Goal: Task Accomplishment & Management: Complete application form

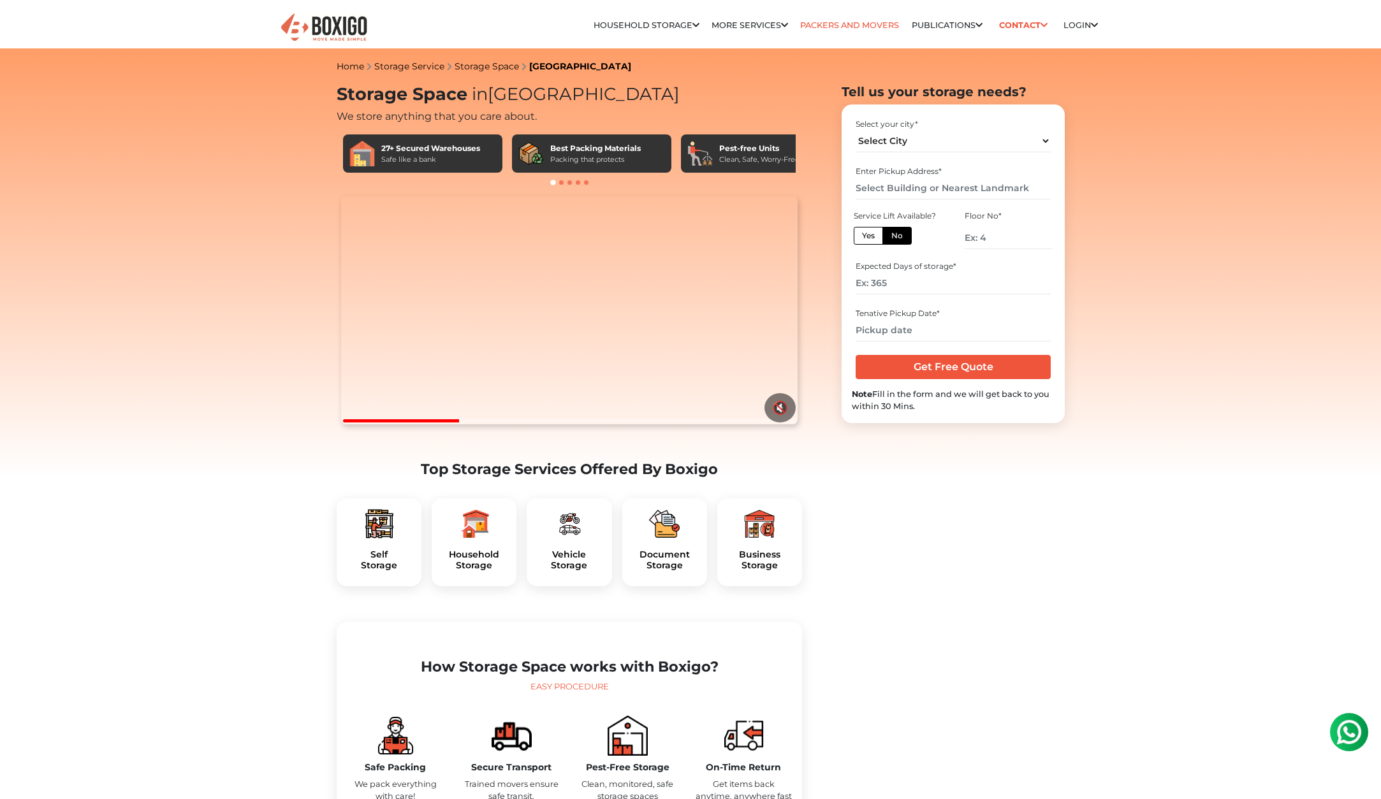
click at [860, 24] on link "Packers and Movers" at bounding box center [849, 25] width 99 height 10
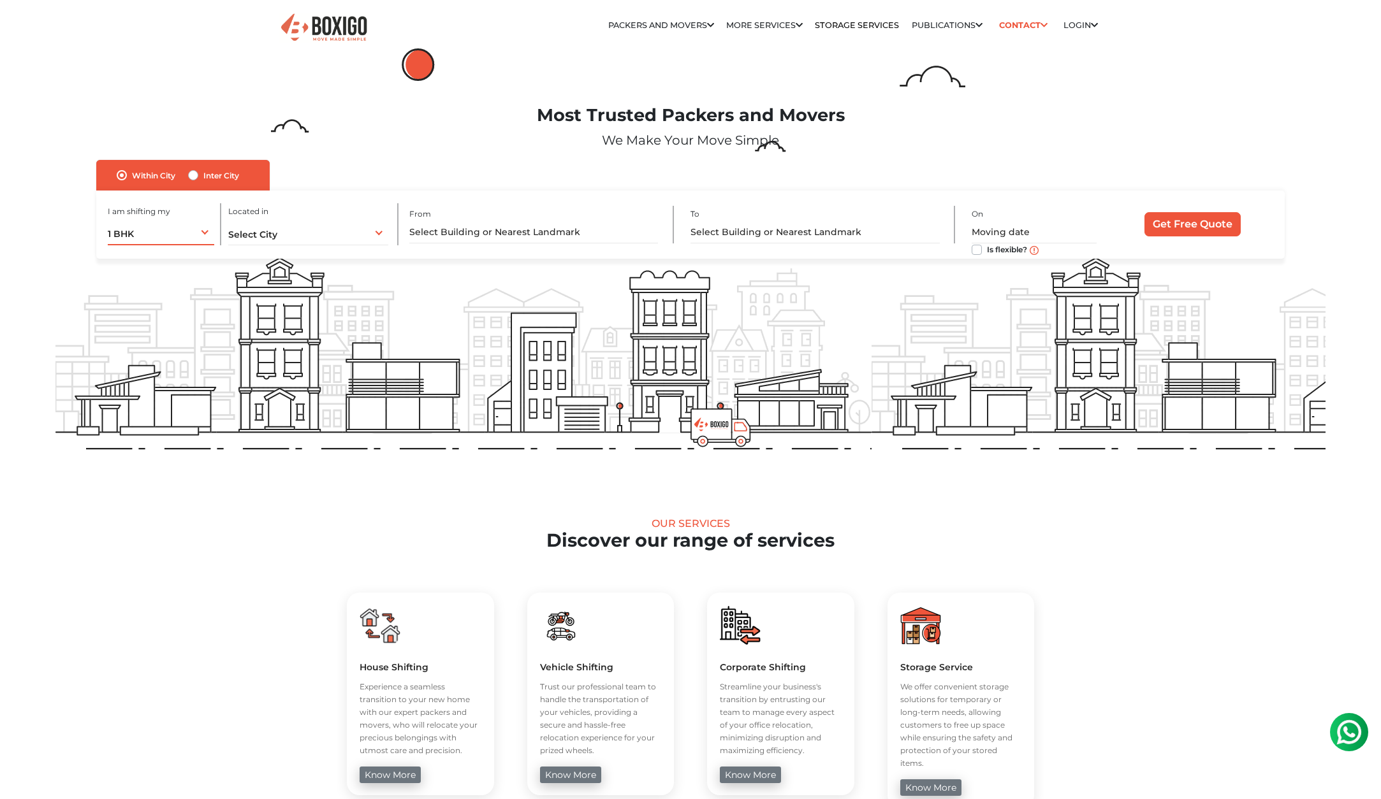
click at [163, 235] on div "1 BHK 1 BHK 2 BHK 3 BHK 3 + BHK FEW ITEMS" at bounding box center [161, 232] width 106 height 27
click at [157, 282] on li "2 BHK" at bounding box center [161, 284] width 106 height 25
click at [270, 231] on span "Select City" at bounding box center [252, 234] width 49 height 11
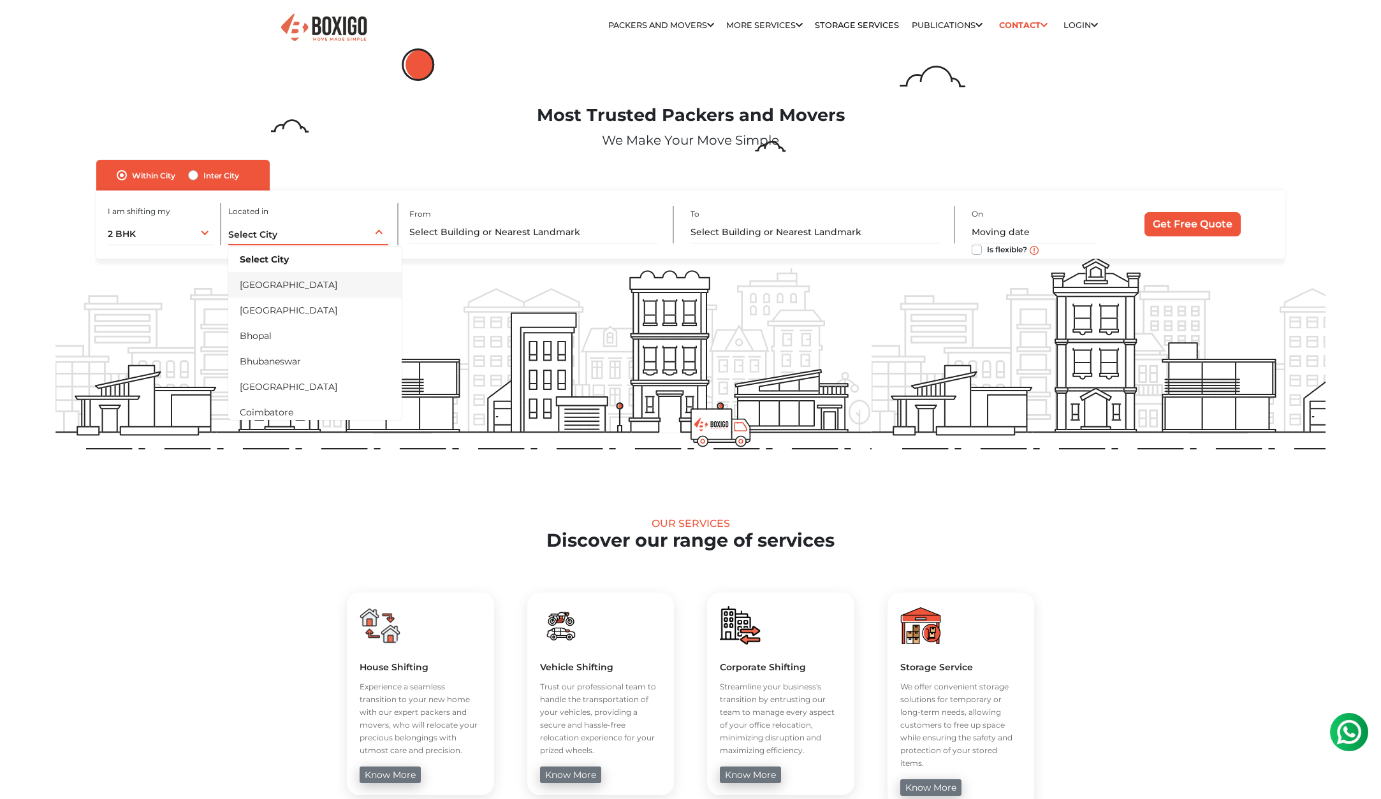
click at [288, 282] on li "[GEOGRAPHIC_DATA]" at bounding box center [314, 284] width 173 height 25
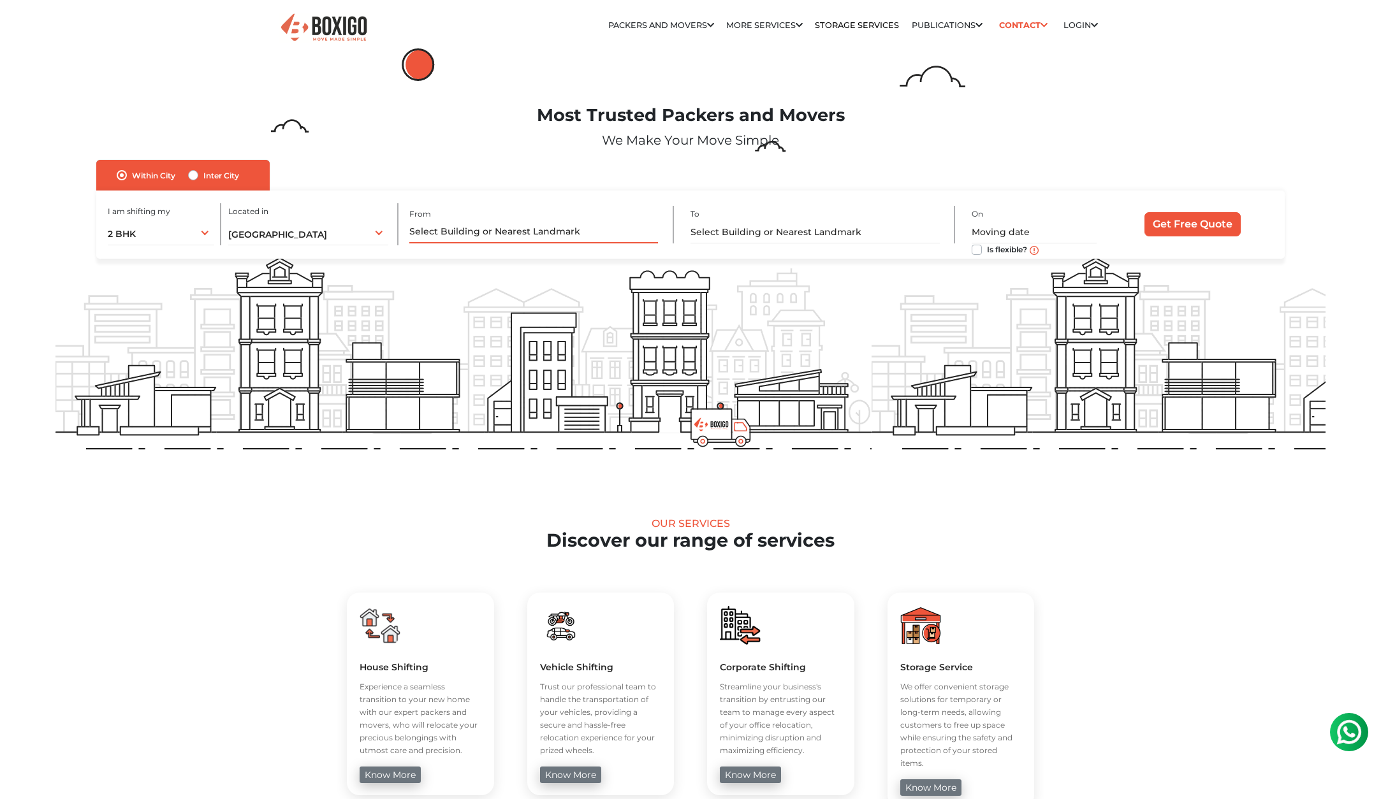
click at [475, 230] on input "text" at bounding box center [533, 232] width 249 height 22
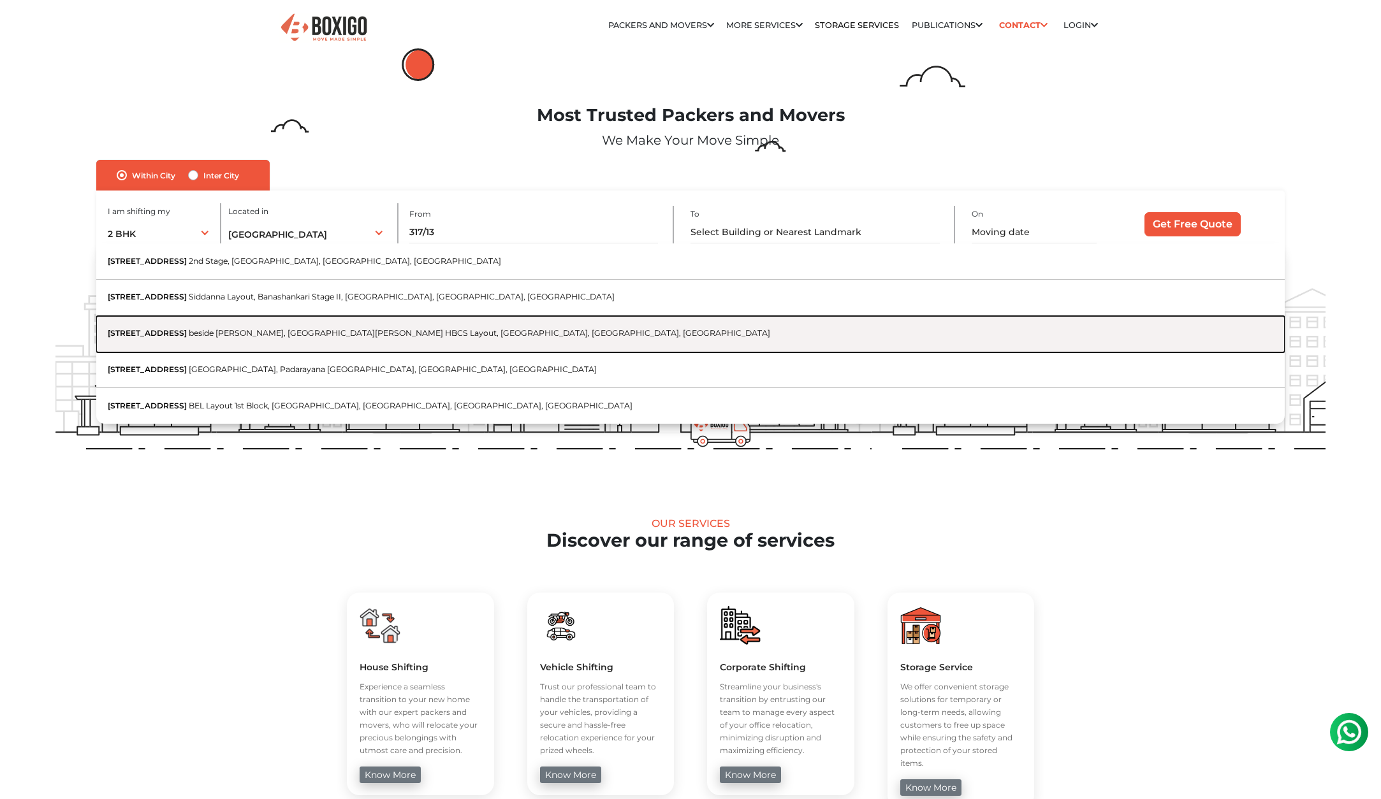
click at [430, 325] on button "[STREET_ADDRESS][PERSON_NAME]" at bounding box center [690, 334] width 1189 height 36
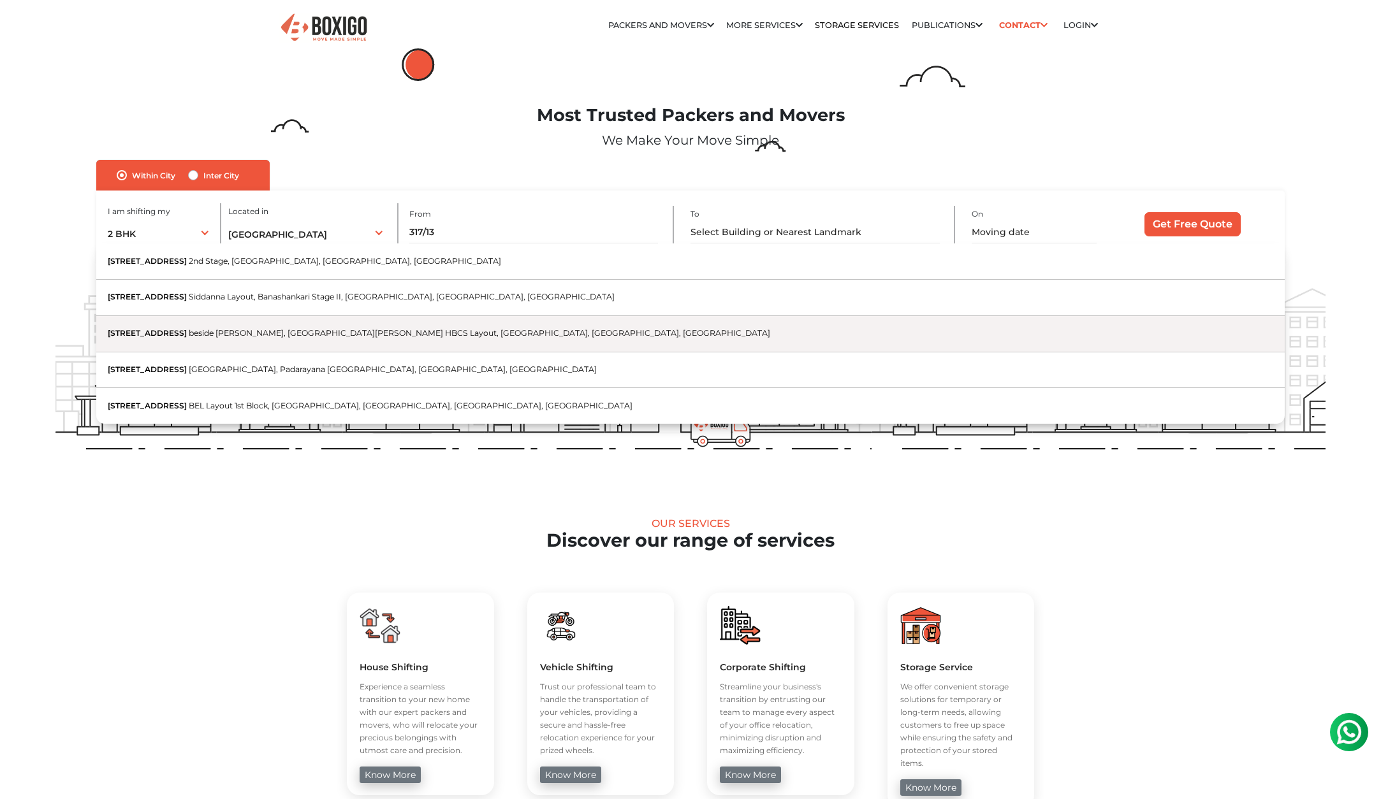
type input "[STREET_ADDRESS][PERSON_NAME]"
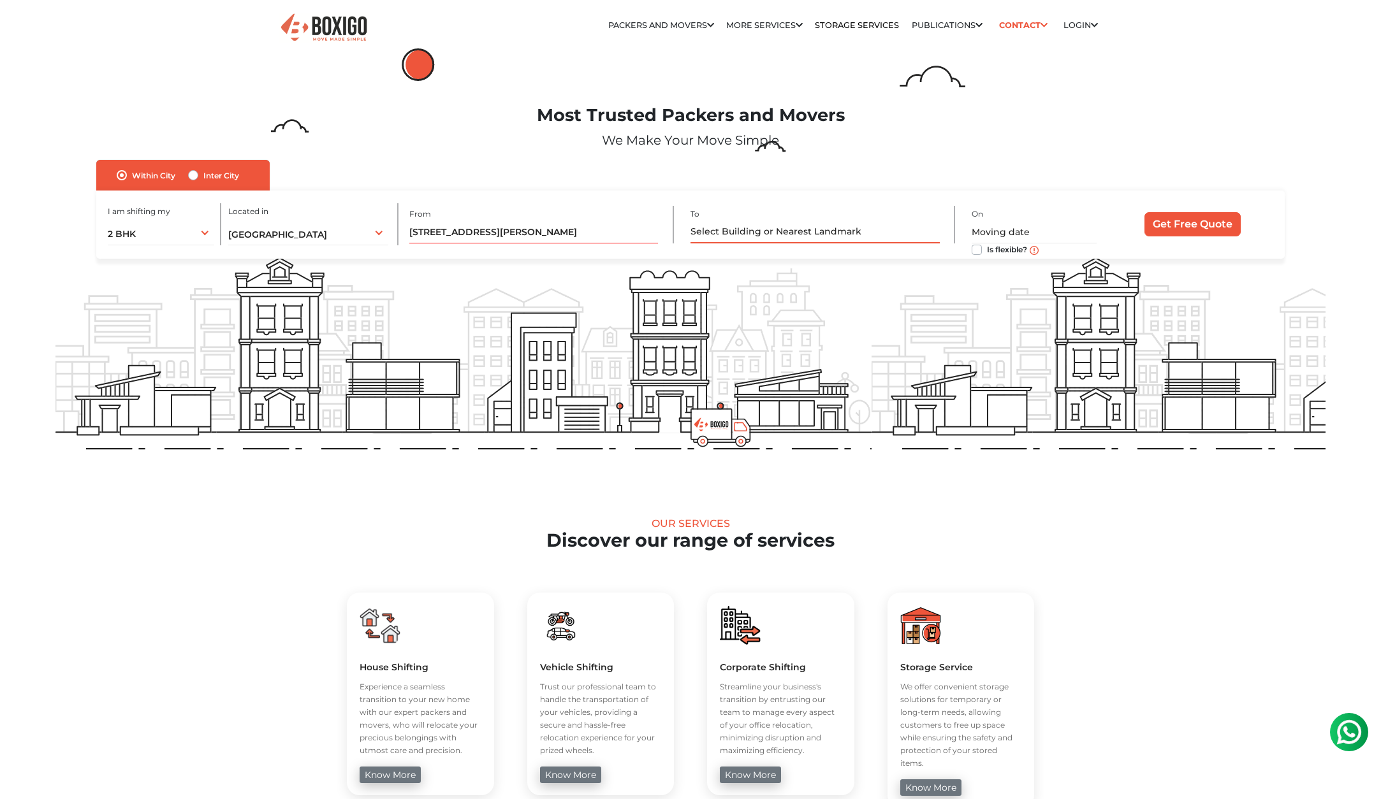
click at [748, 229] on input "text" at bounding box center [814, 232] width 249 height 22
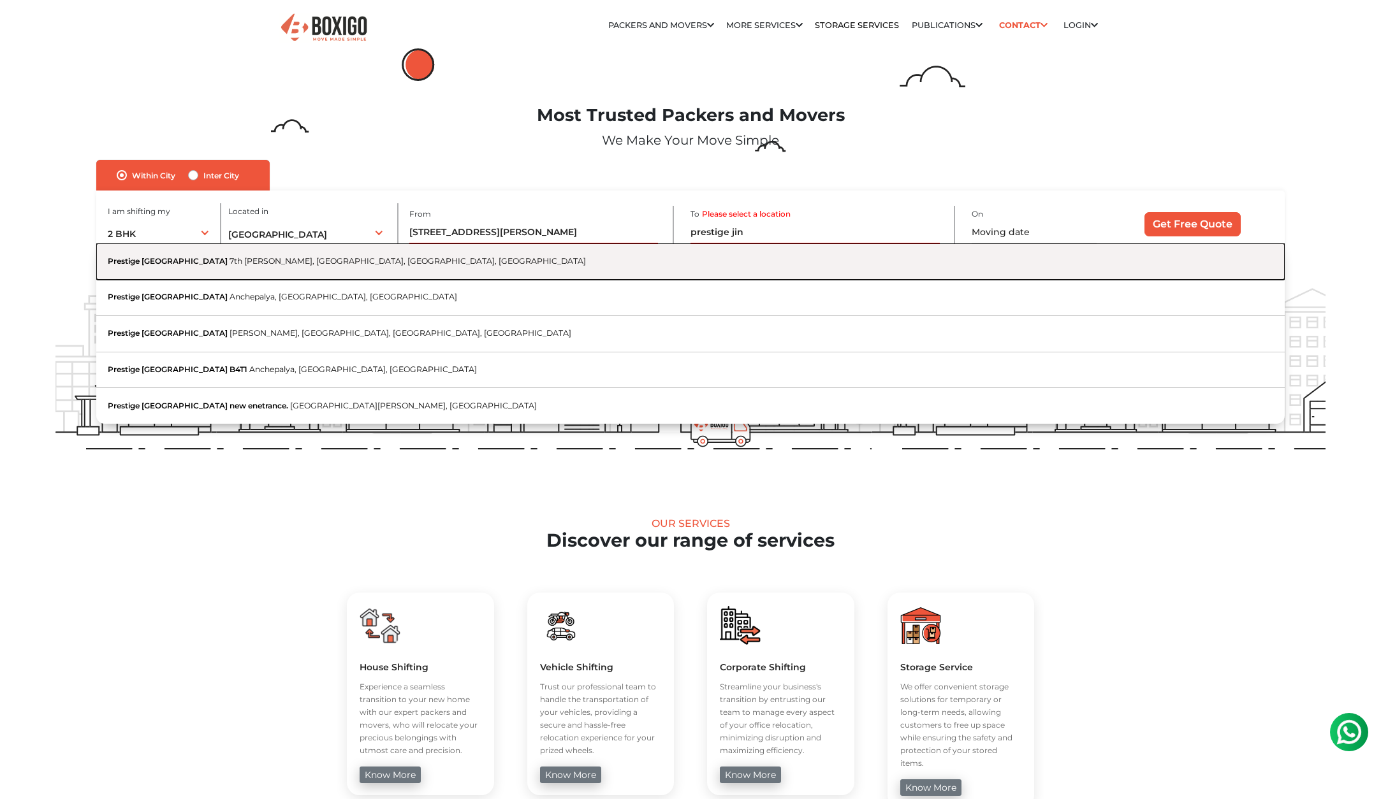
click at [414, 263] on span "7th [PERSON_NAME], [GEOGRAPHIC_DATA], [GEOGRAPHIC_DATA], [GEOGRAPHIC_DATA]" at bounding box center [407, 261] width 356 height 10
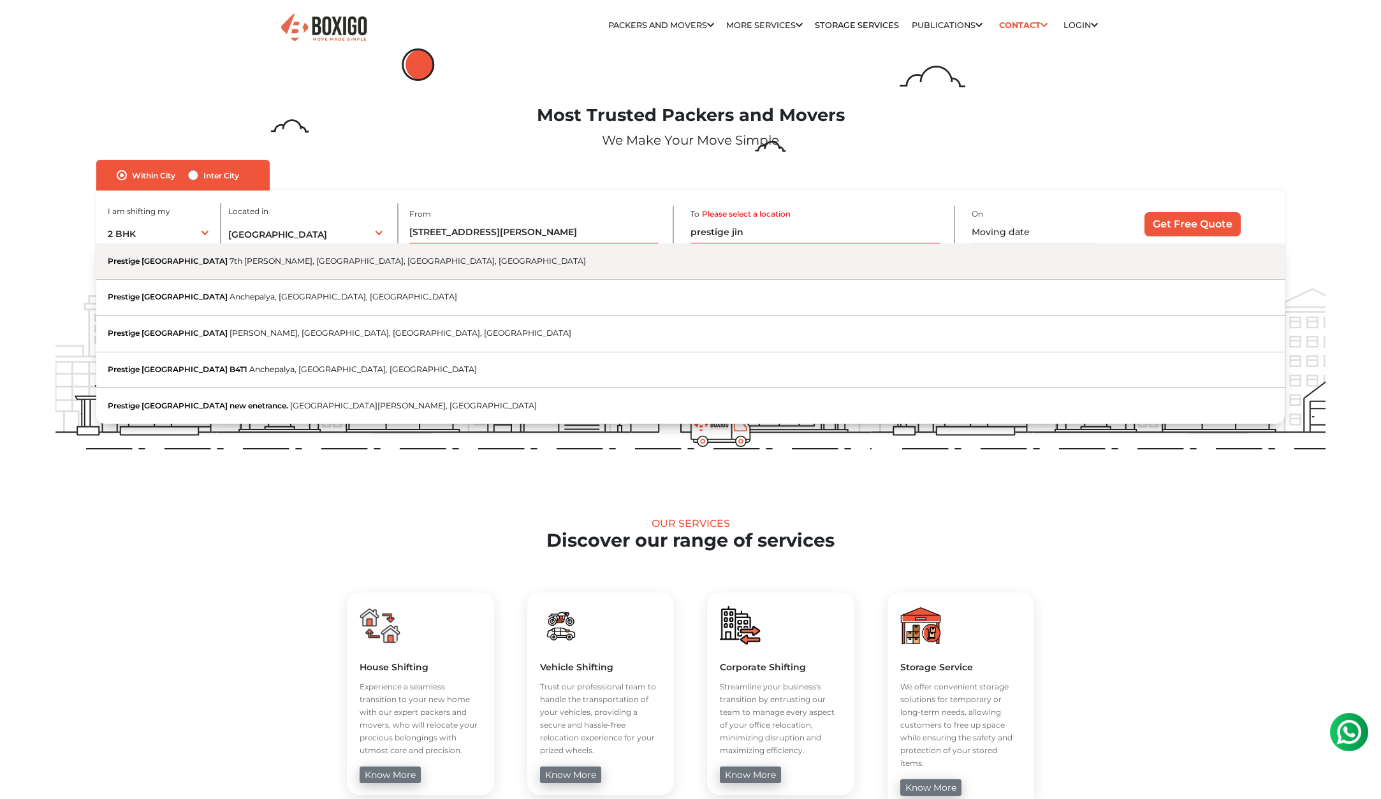
type input "Prestige [GEOGRAPHIC_DATA], [GEOGRAPHIC_DATA][PERSON_NAME][GEOGRAPHIC_DATA], [G…"
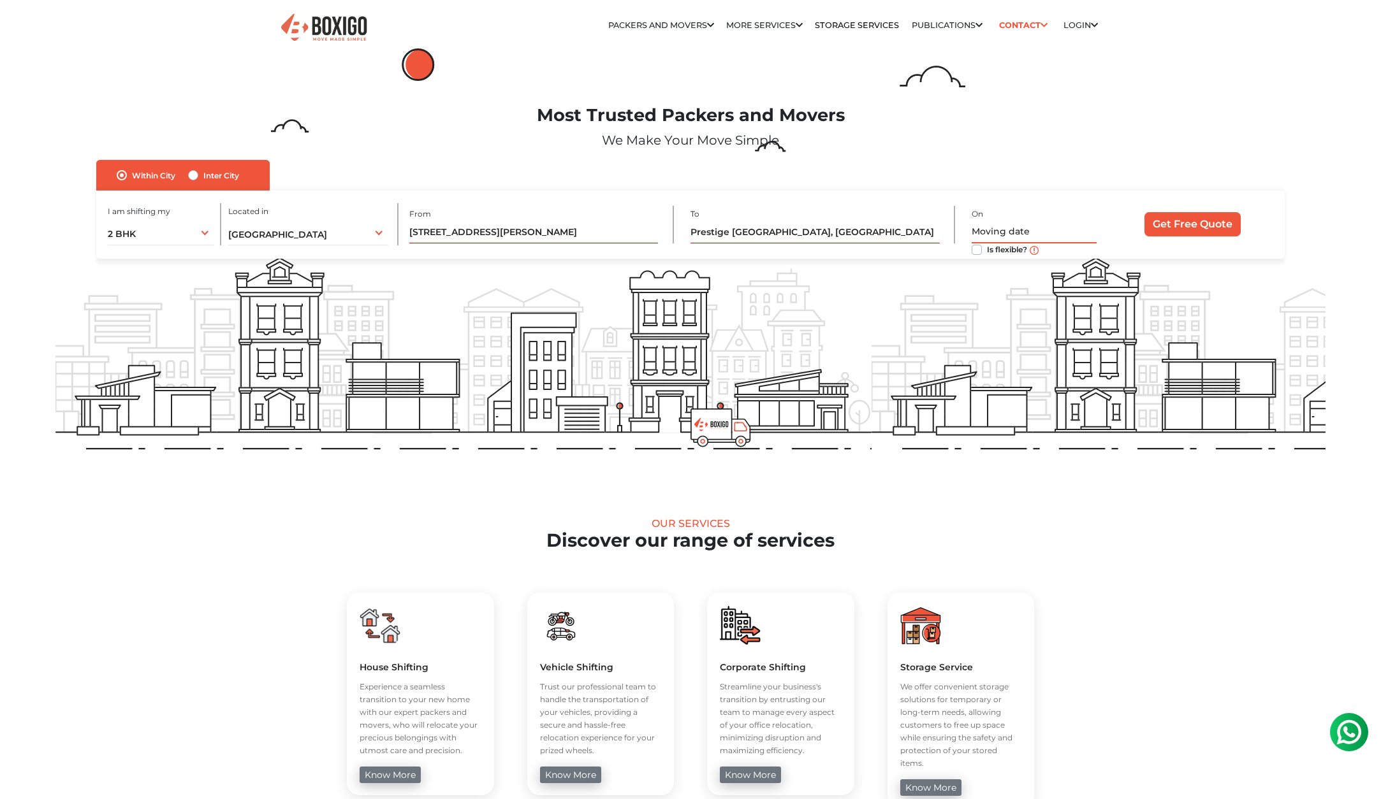
click at [1011, 236] on input "text" at bounding box center [1033, 232] width 125 height 22
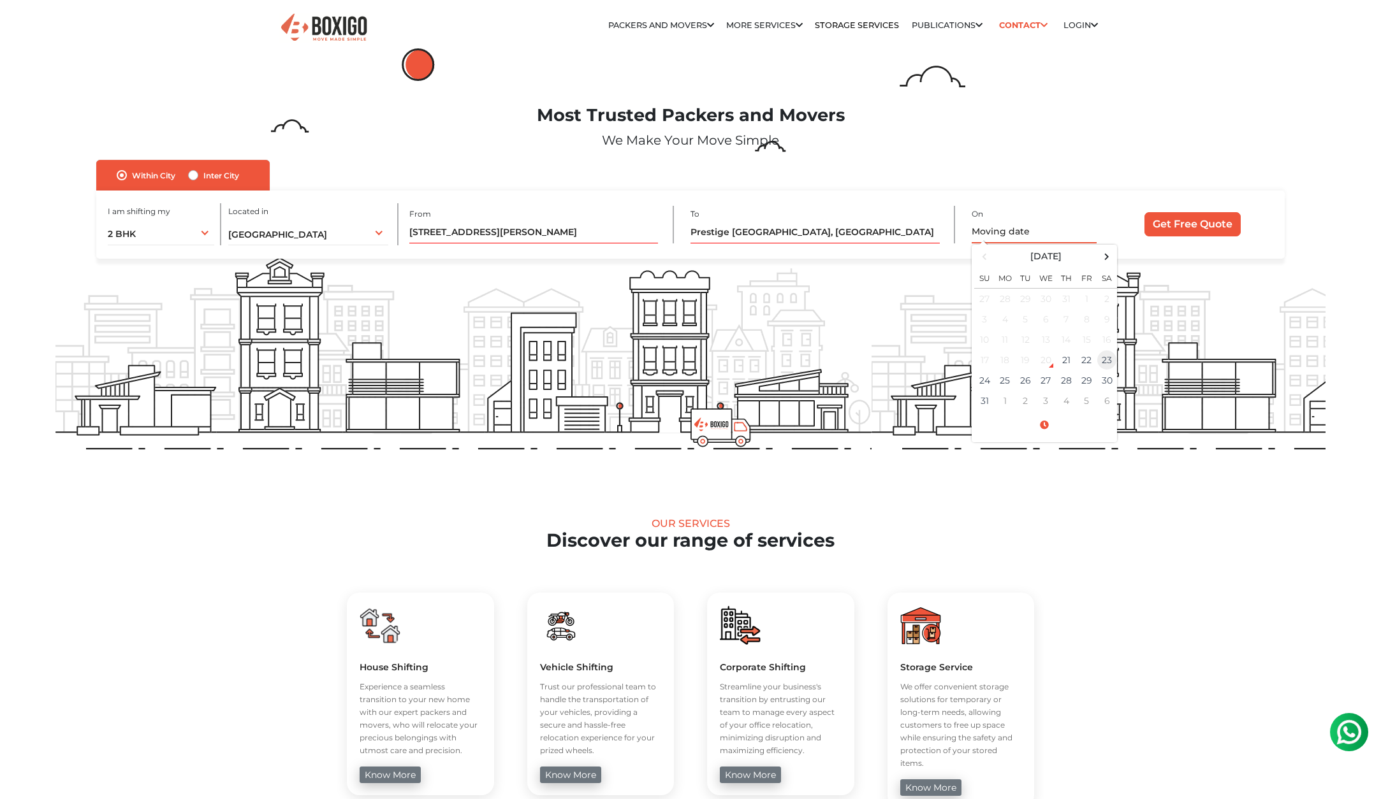
click at [1112, 360] on td "23" at bounding box center [1106, 360] width 20 height 20
type input "[DATE] 12:00 AM"
click at [1186, 226] on input "Get Free Quote" at bounding box center [1192, 224] width 96 height 24
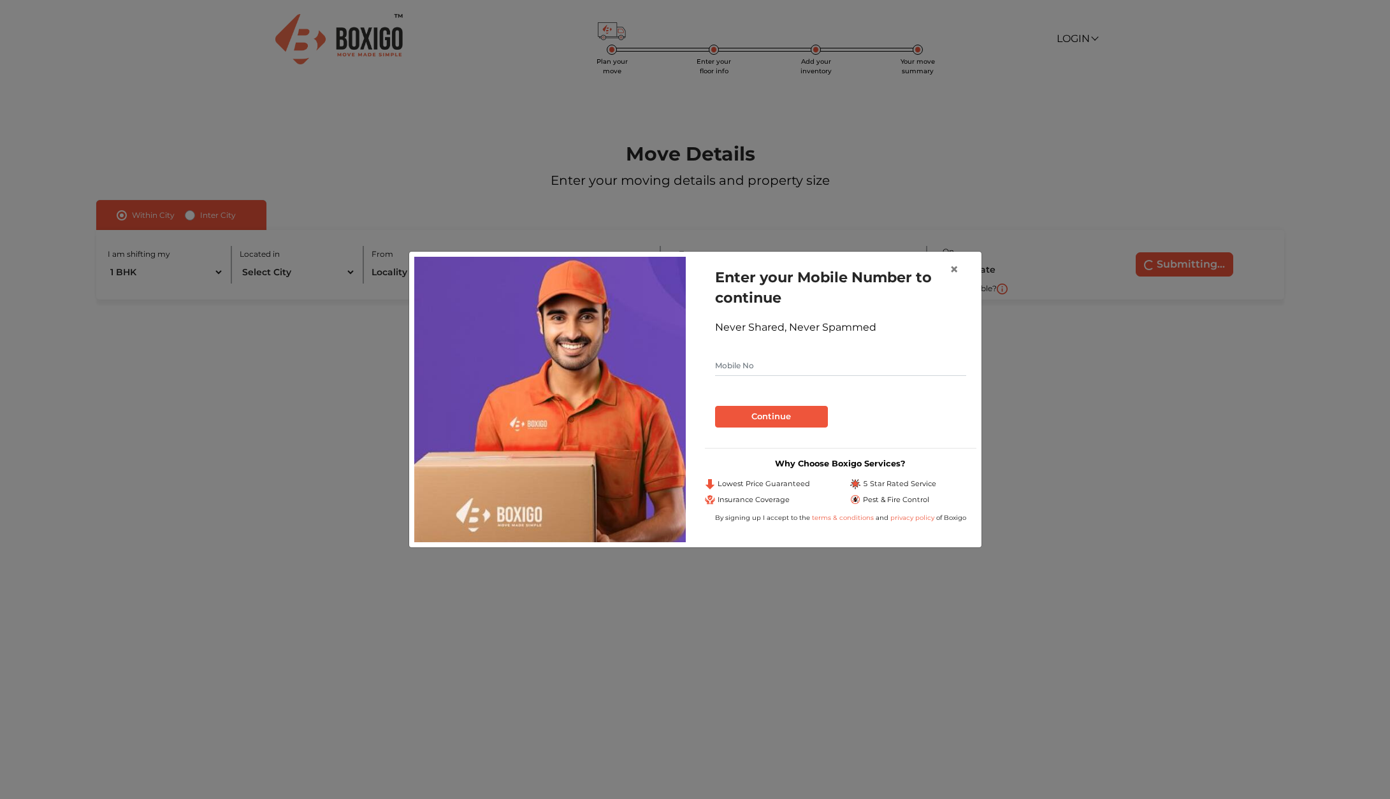
click at [820, 360] on input "text" at bounding box center [840, 366] width 251 height 20
type input "9008149999"
click at [804, 418] on button "Continue" at bounding box center [771, 417] width 113 height 22
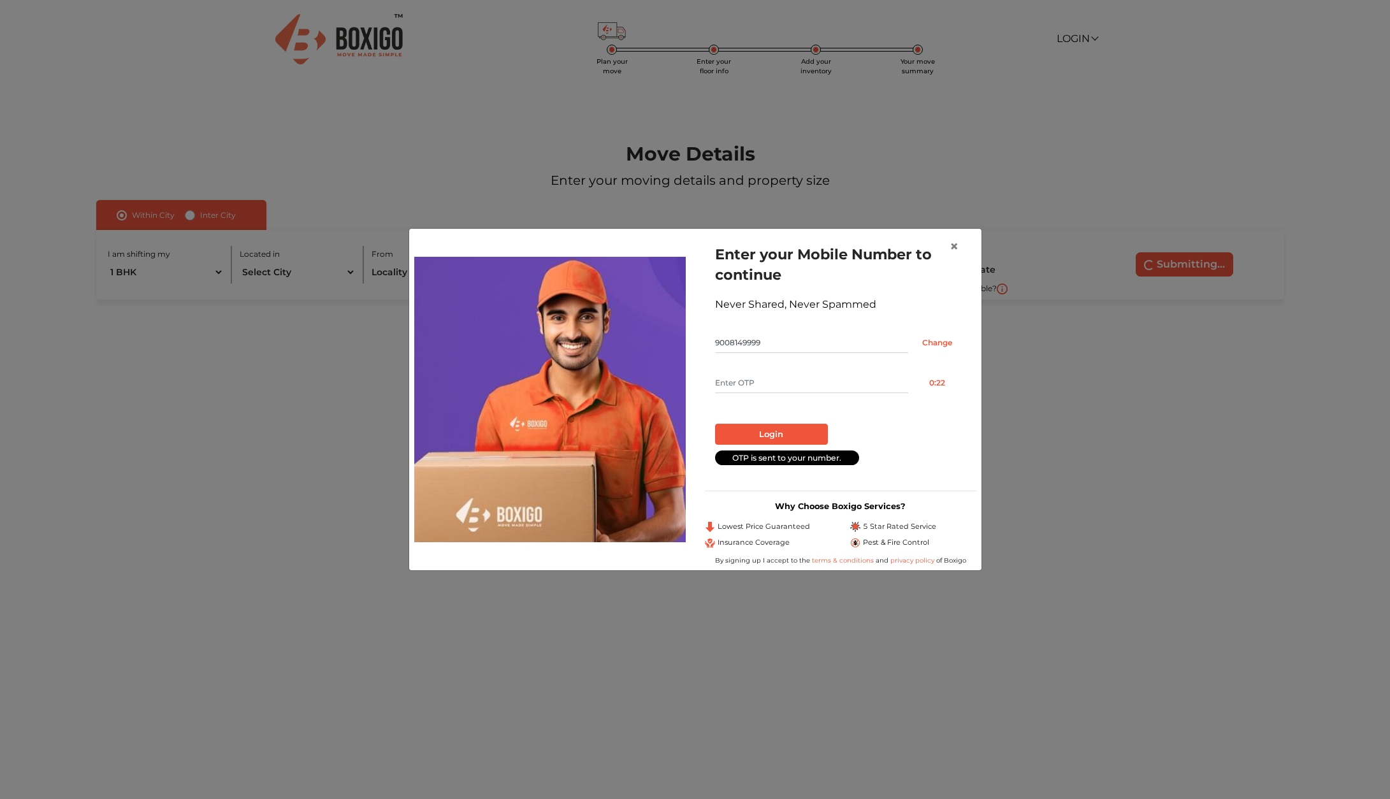
click at [785, 374] on input "text" at bounding box center [811, 383] width 193 height 20
type input "7654"
click at [790, 437] on button "Login" at bounding box center [771, 435] width 113 height 22
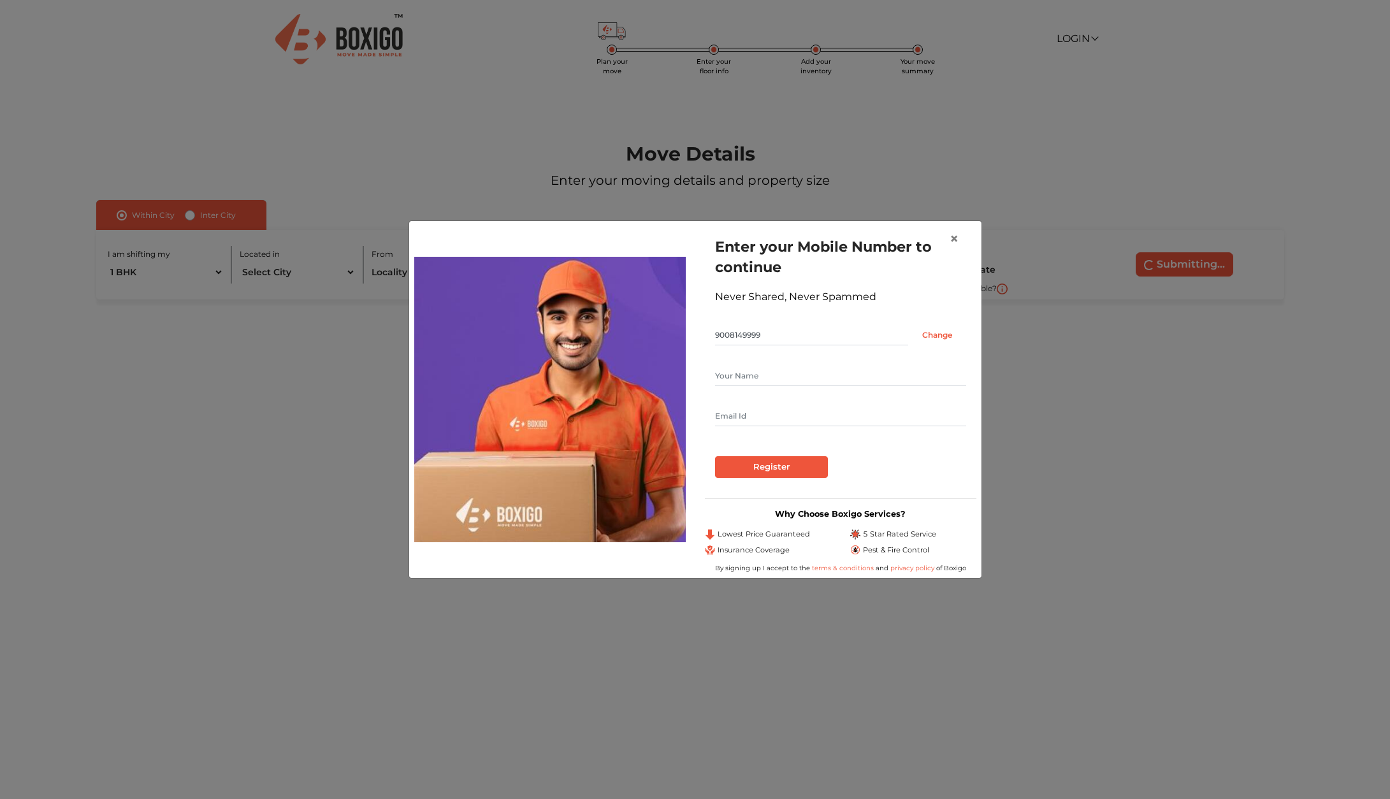
click at [776, 360] on form "Enter your Mobile Number to continue Never Shared, Never Spammed 9008149999 Cha…" at bounding box center [840, 357] width 251 height 242
click at [768, 368] on input "text" at bounding box center [840, 376] width 251 height 20
type input "VIJAY KUMAR"
type input "vijay9svk@gmail.com"
click at [794, 473] on input "Register" at bounding box center [771, 467] width 113 height 22
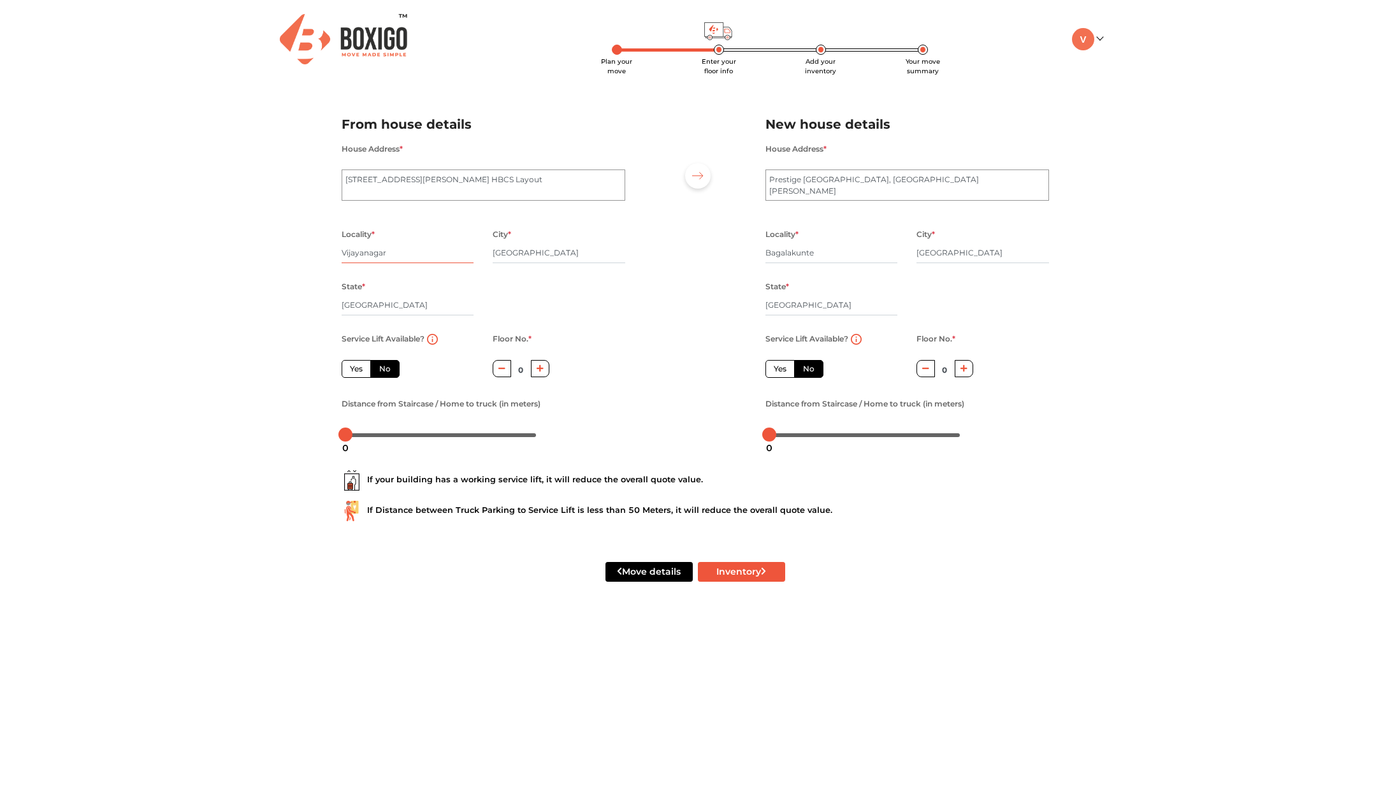
click at [400, 252] on input "Vijayanagar" at bounding box center [408, 253] width 133 height 20
click at [379, 369] on label "No" at bounding box center [384, 369] width 29 height 18
click at [379, 369] on input "No" at bounding box center [383, 367] width 8 height 8
radio input "true"
click at [357, 370] on label "Yes" at bounding box center [356, 369] width 29 height 18
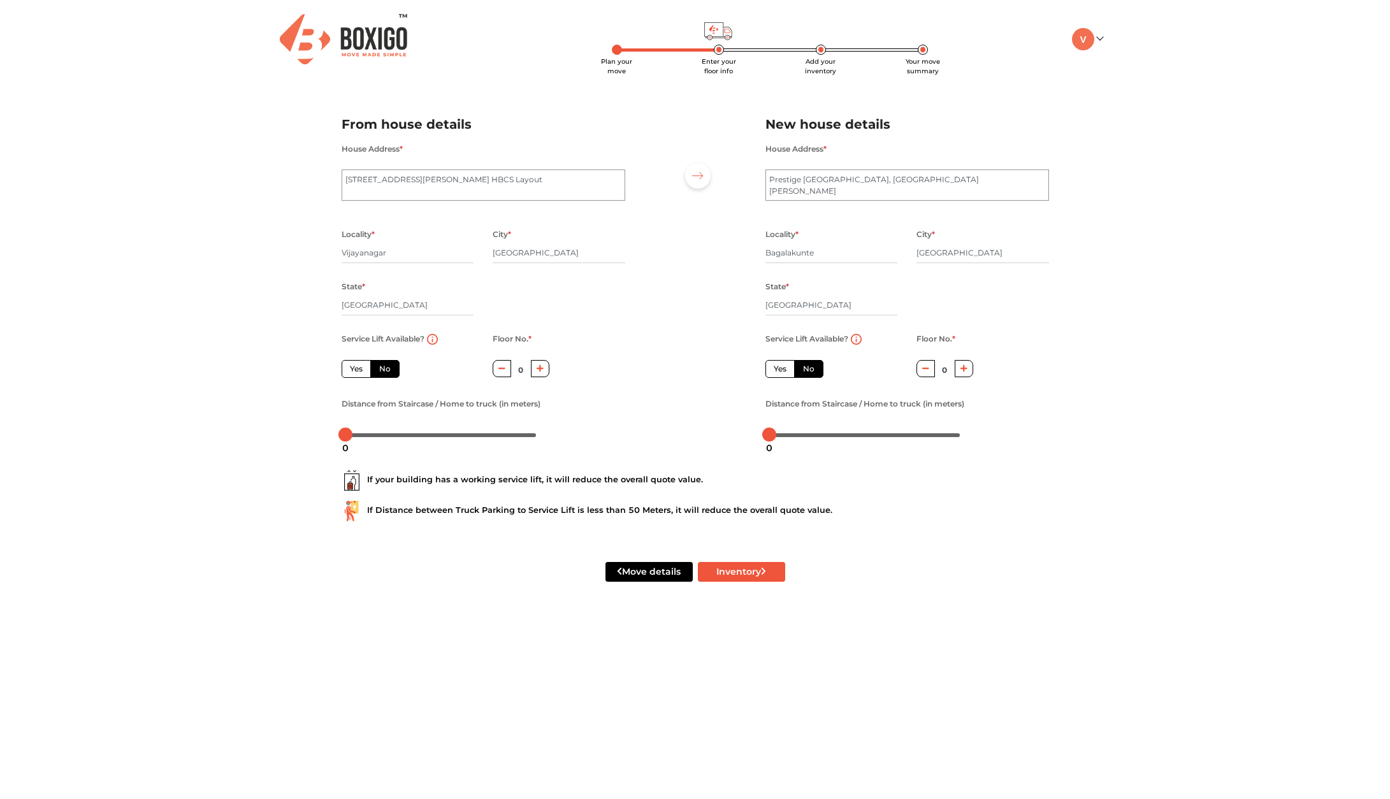
click at [357, 370] on input "Yes" at bounding box center [354, 367] width 8 height 8
radio input "true"
click at [382, 369] on label "No" at bounding box center [384, 369] width 29 height 18
click at [382, 369] on input "No" at bounding box center [383, 367] width 8 height 8
radio input "true"
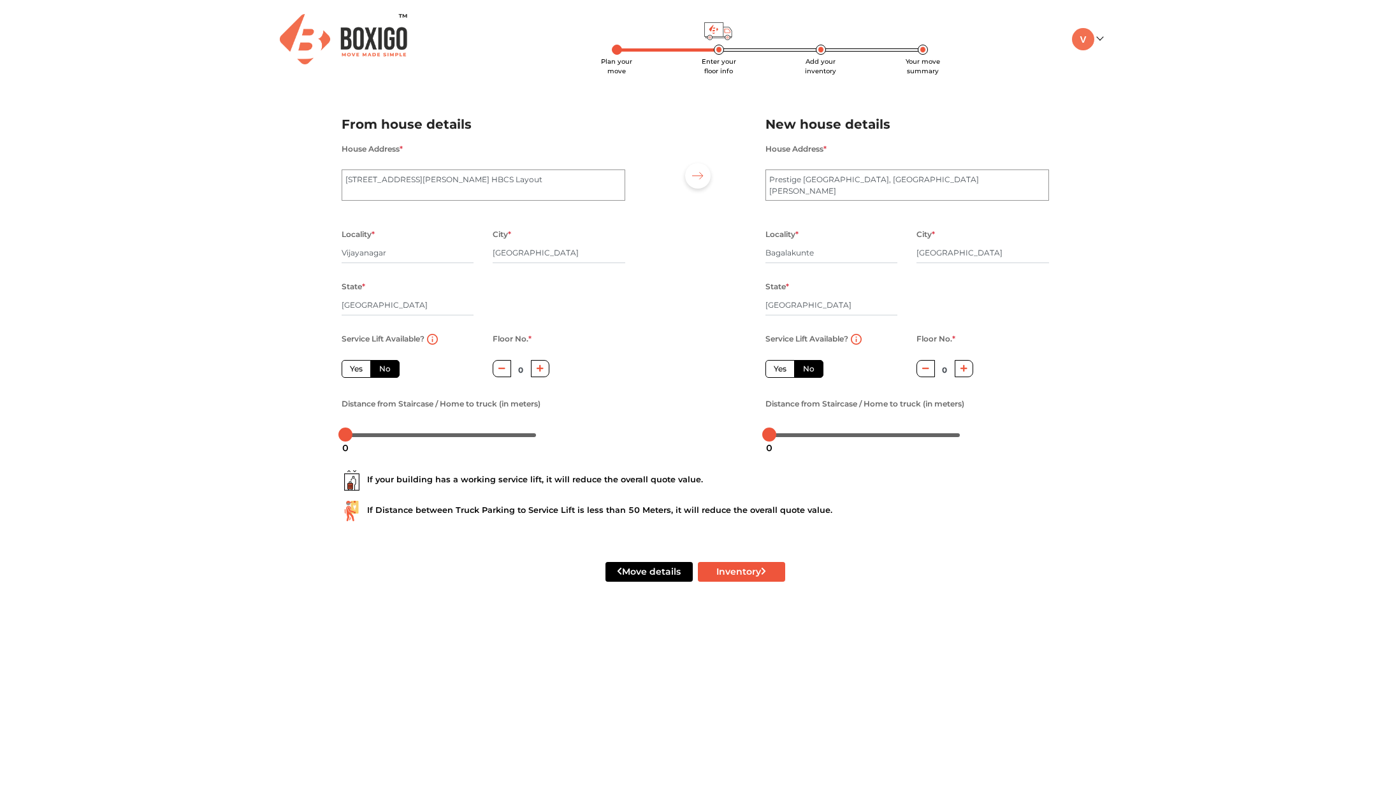
click at [544, 372] on button "button" at bounding box center [540, 368] width 18 height 17
type input "1"
click at [356, 435] on div at bounding box center [440, 435] width 191 height 8
drag, startPoint x: 356, startPoint y: 435, endPoint x: 330, endPoint y: 433, distance: 25.5
click at [332, 433] on div "Distance from Staircase / Home to truck (in meters)" at bounding box center [483, 420] width 303 height 49
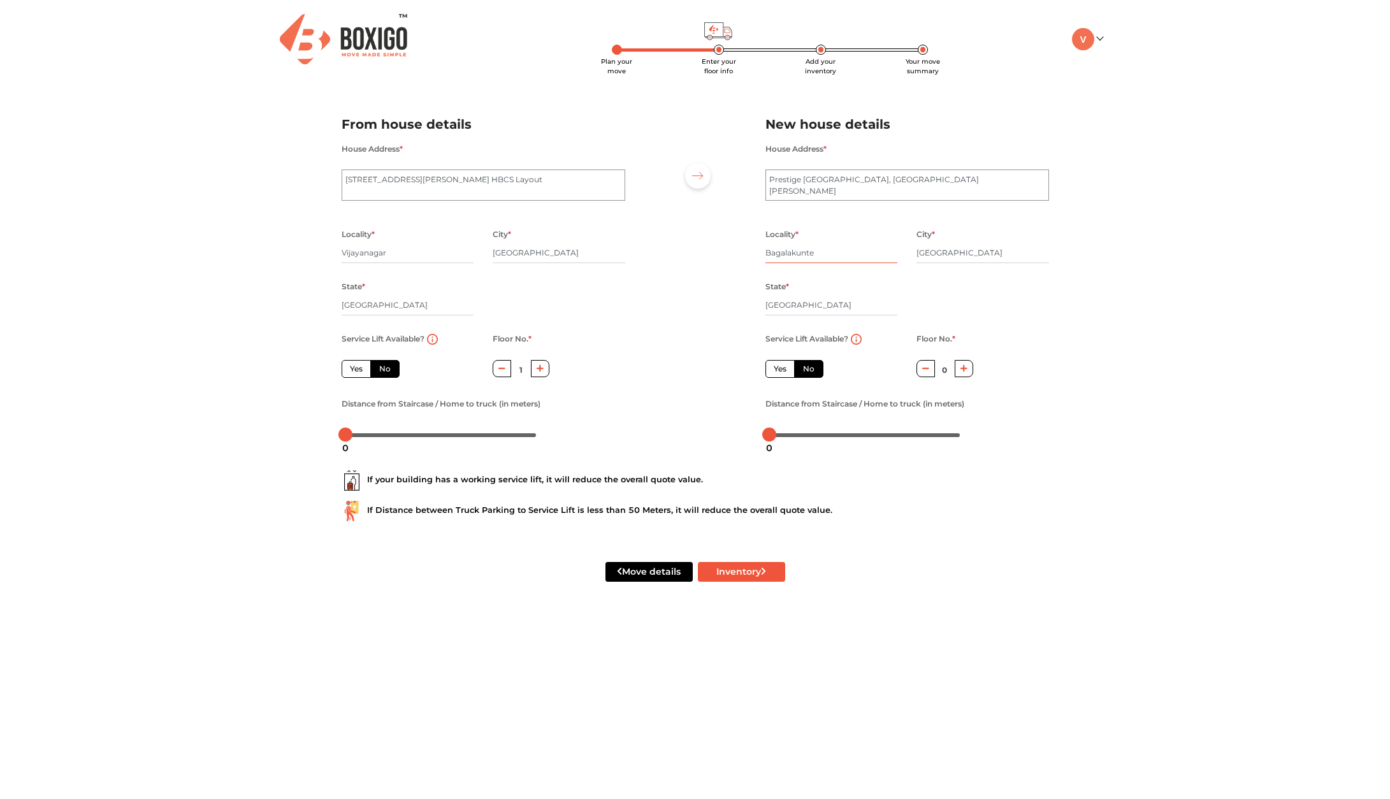
click at [801, 256] on input "Bagalakunte" at bounding box center [831, 253] width 133 height 20
click at [770, 372] on label "Yes" at bounding box center [779, 369] width 29 height 18
click at [774, 372] on input "Yes" at bounding box center [778, 367] width 8 height 8
radio input "true"
radio input "false"
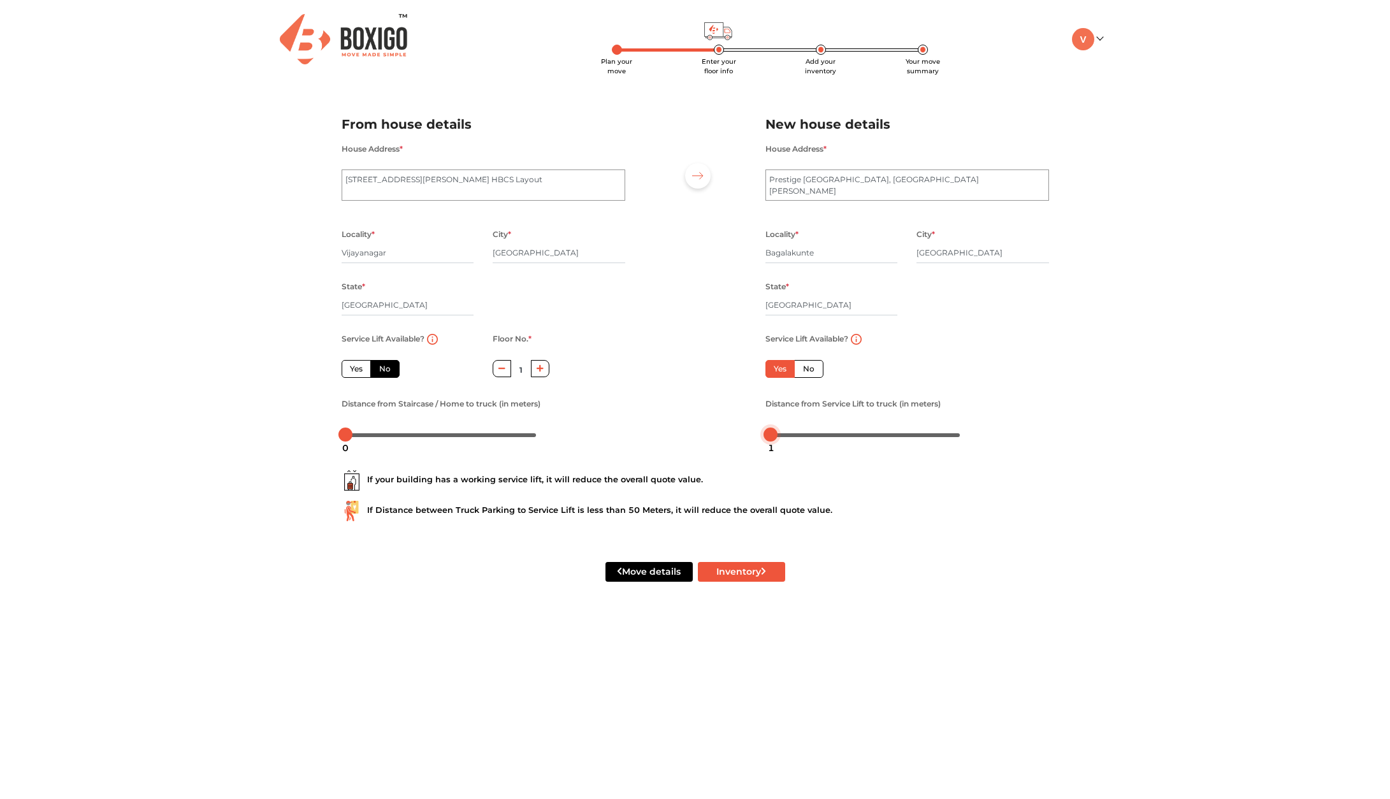
click at [771, 435] on div at bounding box center [771, 435] width 14 height 14
click at [350, 436] on div at bounding box center [351, 435] width 14 height 14
click at [771, 432] on div at bounding box center [774, 435] width 14 height 14
click at [739, 568] on button "Inventory" at bounding box center [741, 572] width 87 height 20
radio input "true"
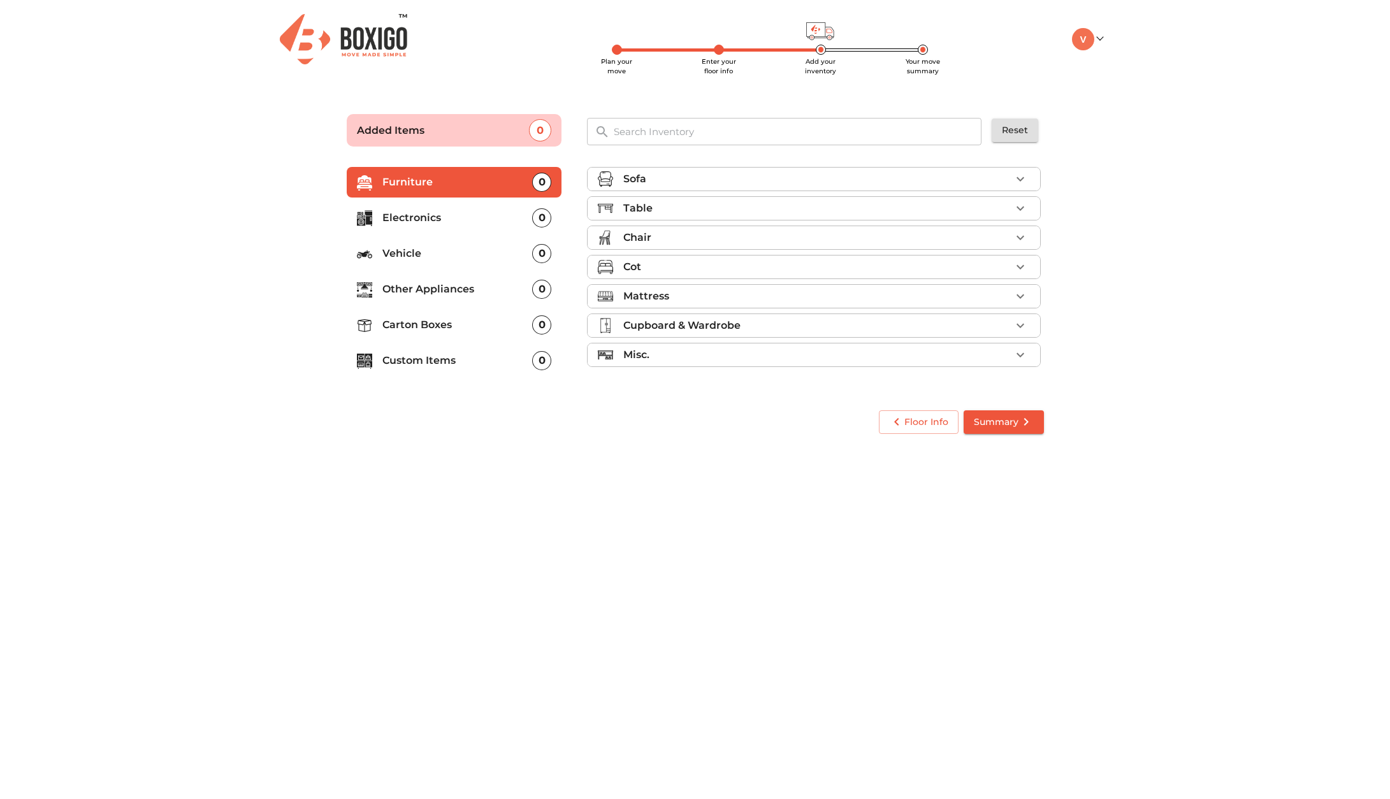
click at [787, 207] on div "Table" at bounding box center [817, 208] width 388 height 15
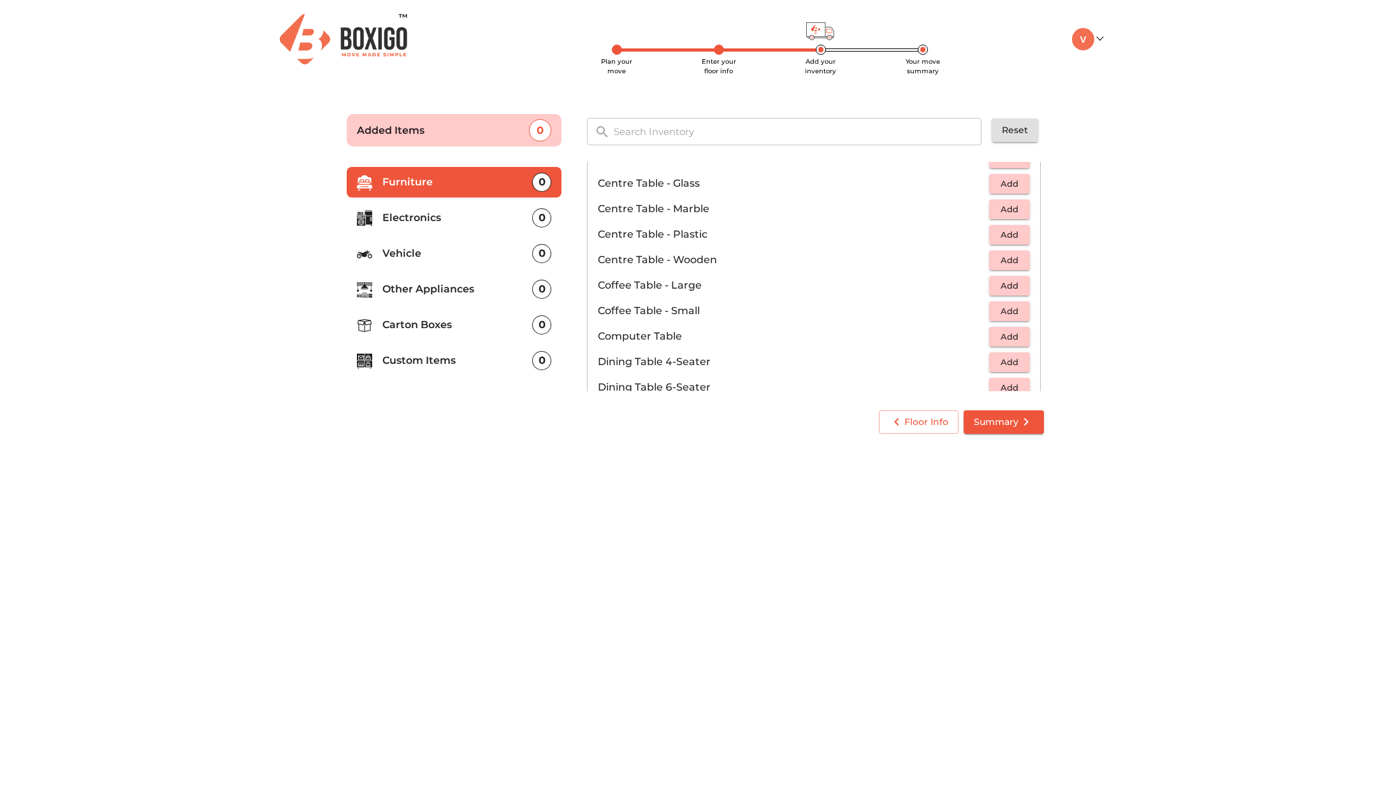
scroll to position [129, 0]
click at [997, 338] on span "Add" at bounding box center [1010, 339] width 28 height 15
click at [997, 283] on span "Add" at bounding box center [1010, 287] width 28 height 15
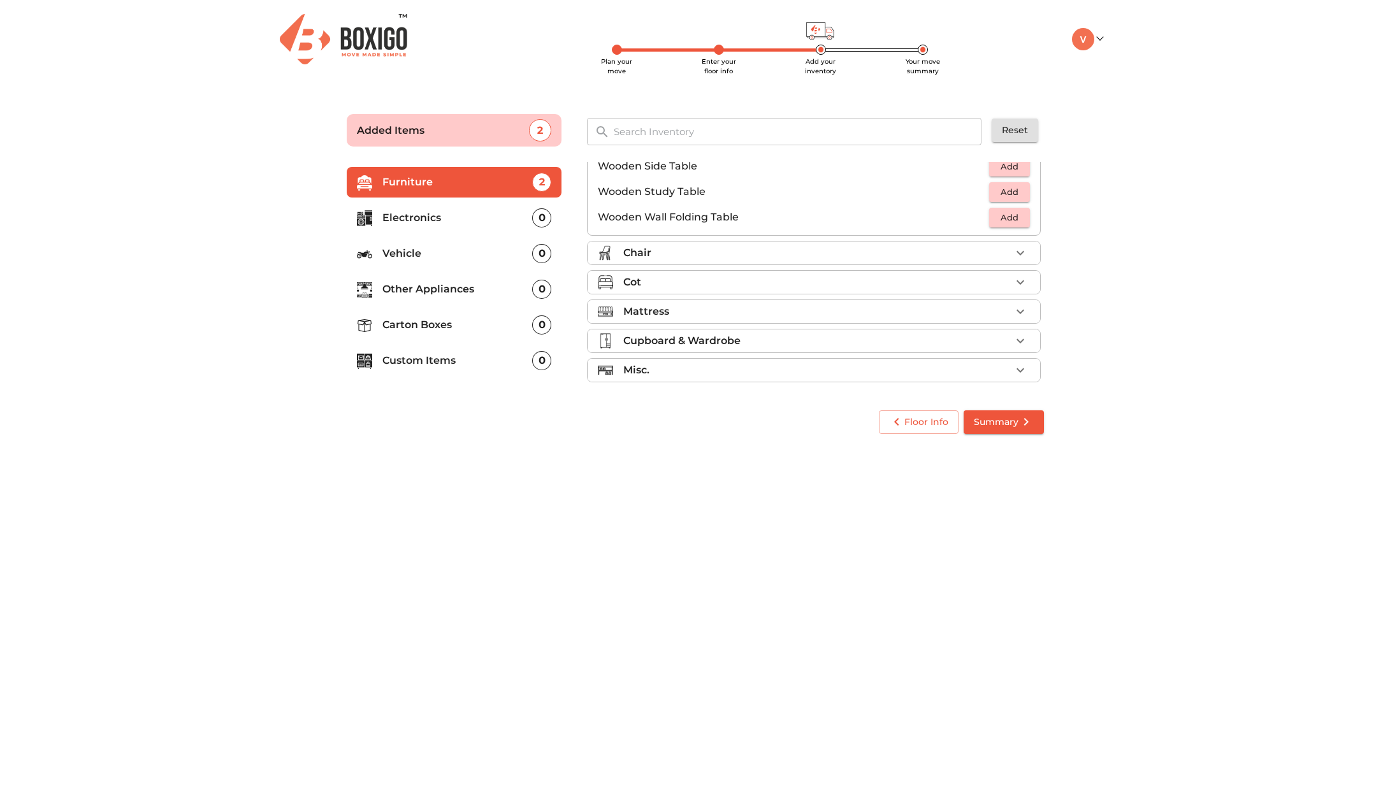
scroll to position [889, 0]
click at [917, 256] on div "Chair" at bounding box center [817, 251] width 388 height 15
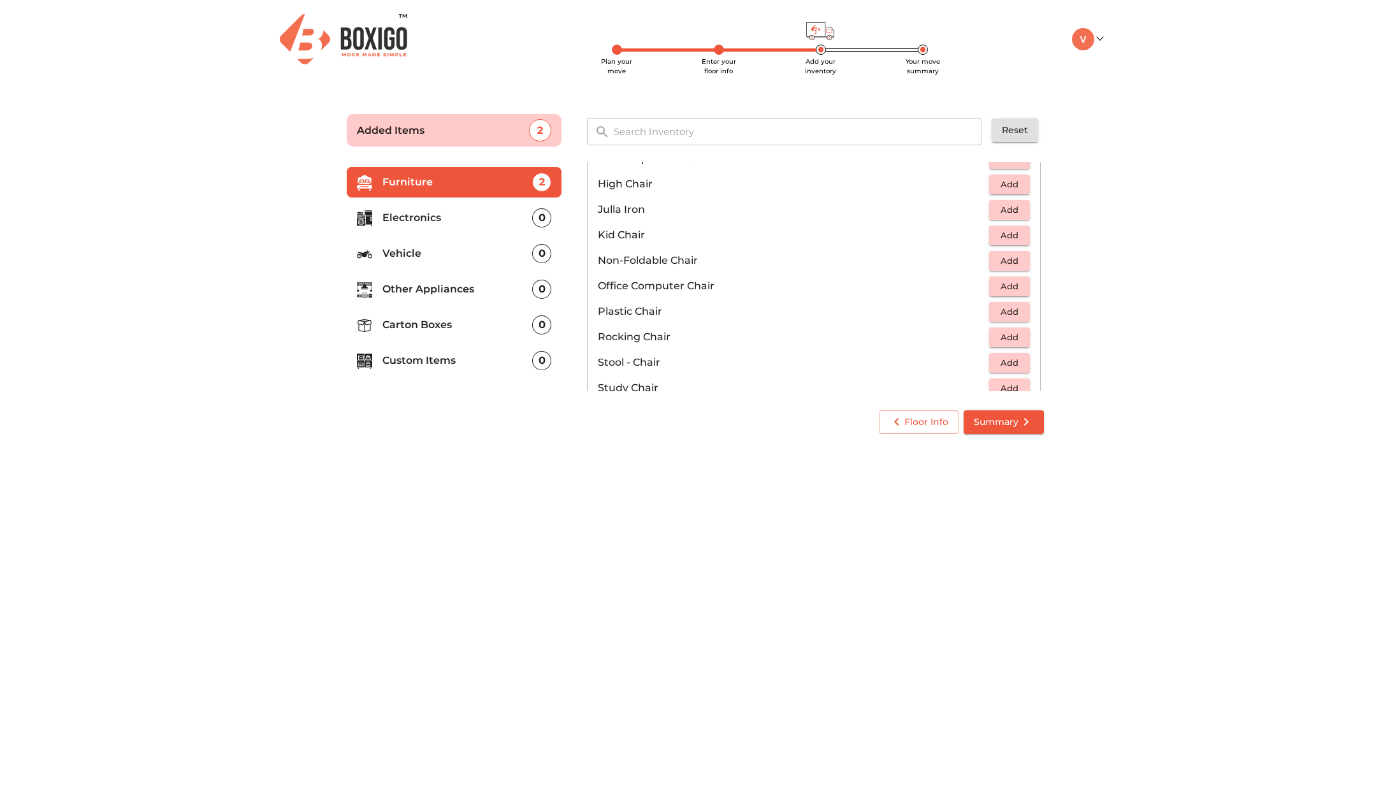
scroll to position [339, 0]
click at [999, 283] on span "Add" at bounding box center [1010, 286] width 28 height 15
click at [1016, 286] on icon "button" at bounding box center [1020, 285] width 9 height 9
click at [497, 221] on p "Electronics" at bounding box center [457, 217] width 150 height 15
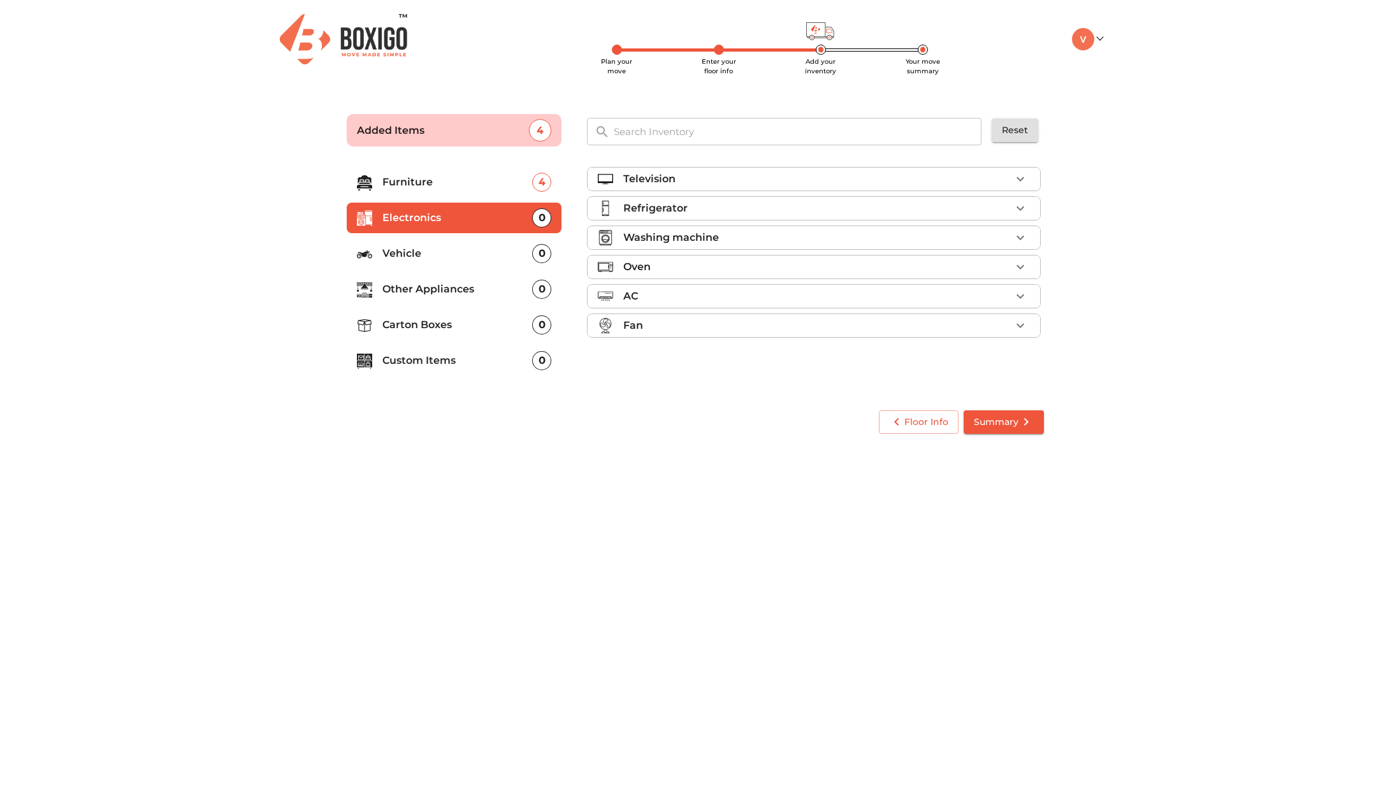
scroll to position [0, 0]
click at [1024, 205] on icon "button" at bounding box center [1020, 208] width 15 height 15
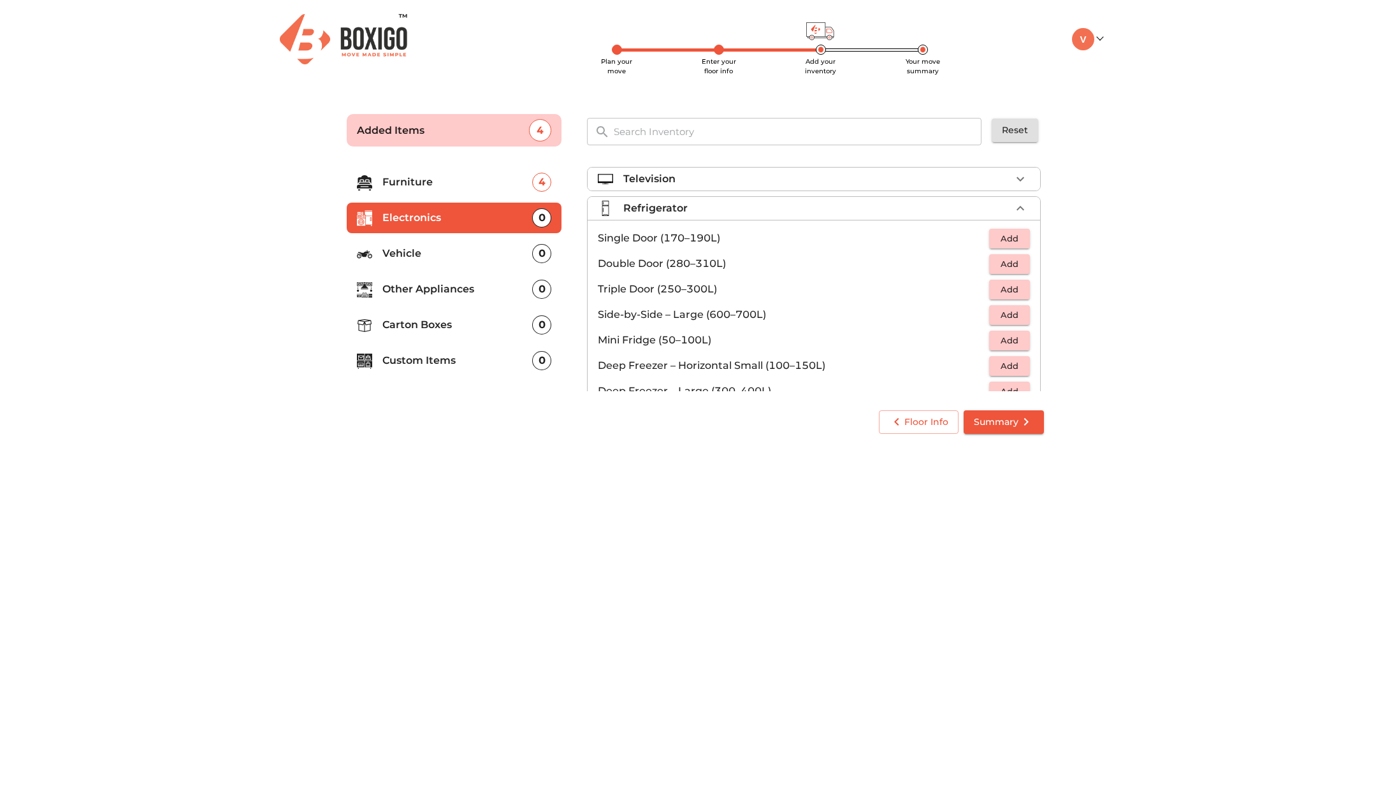
click at [1006, 266] on span "Add" at bounding box center [1010, 264] width 28 height 15
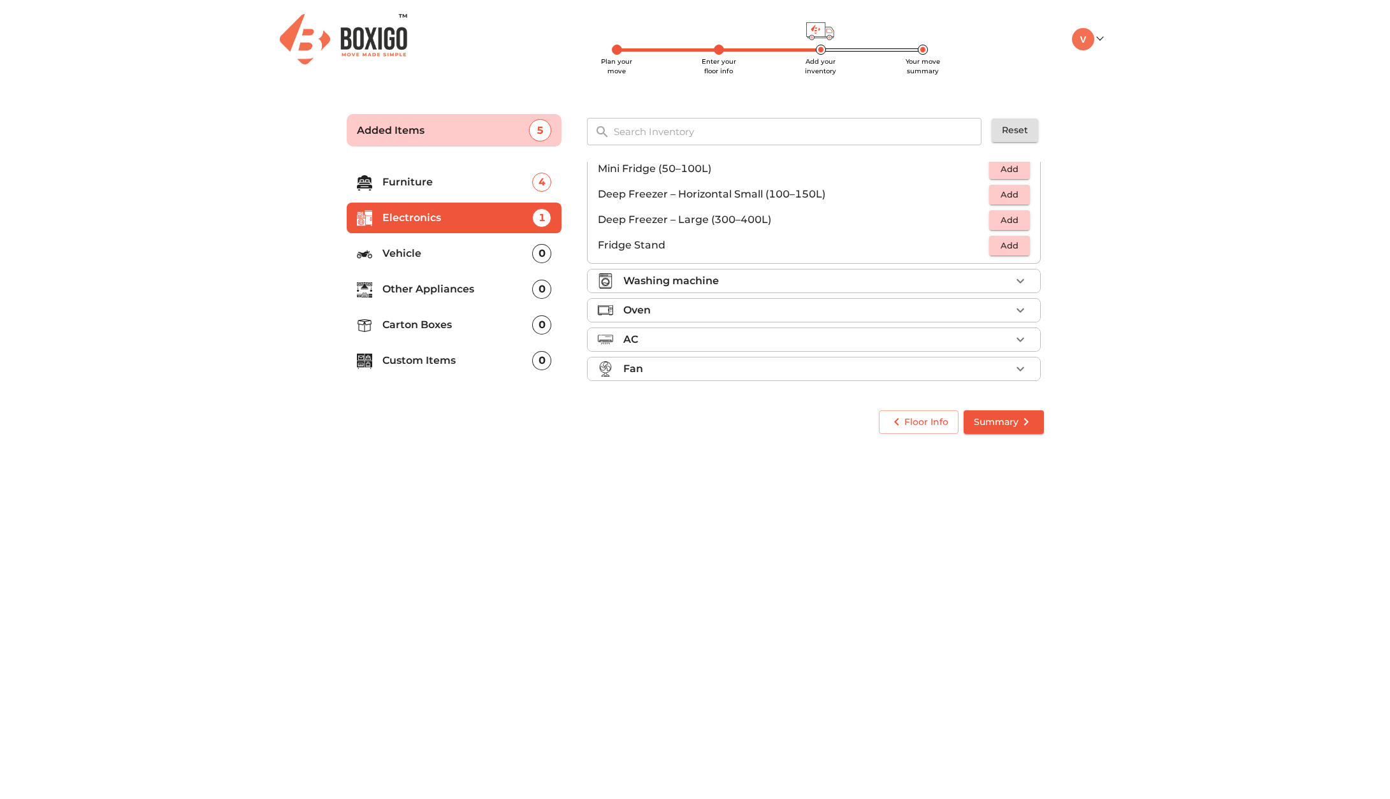
click at [862, 282] on div "Washing machine" at bounding box center [817, 280] width 388 height 15
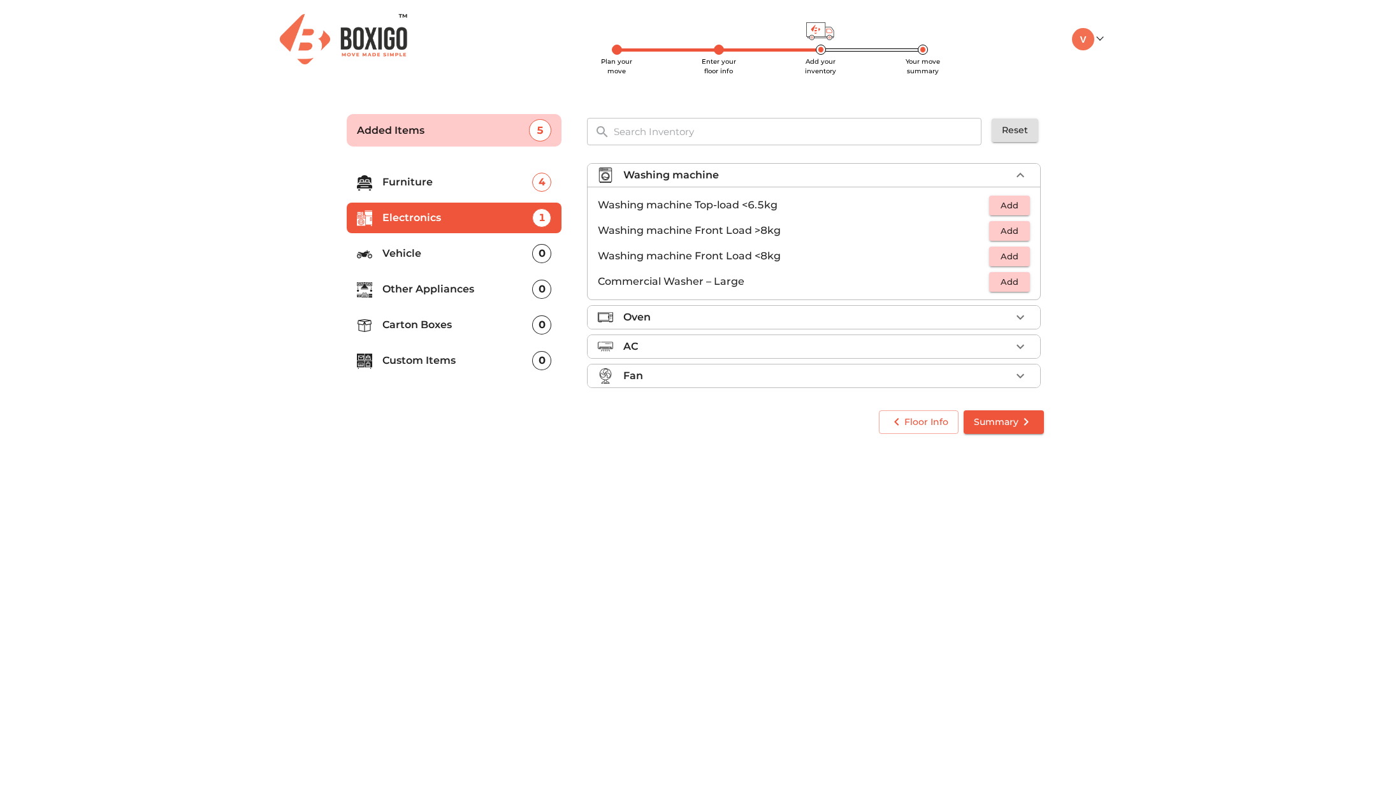
scroll to position [60, 0]
click at [996, 203] on span "Add" at bounding box center [1010, 208] width 28 height 15
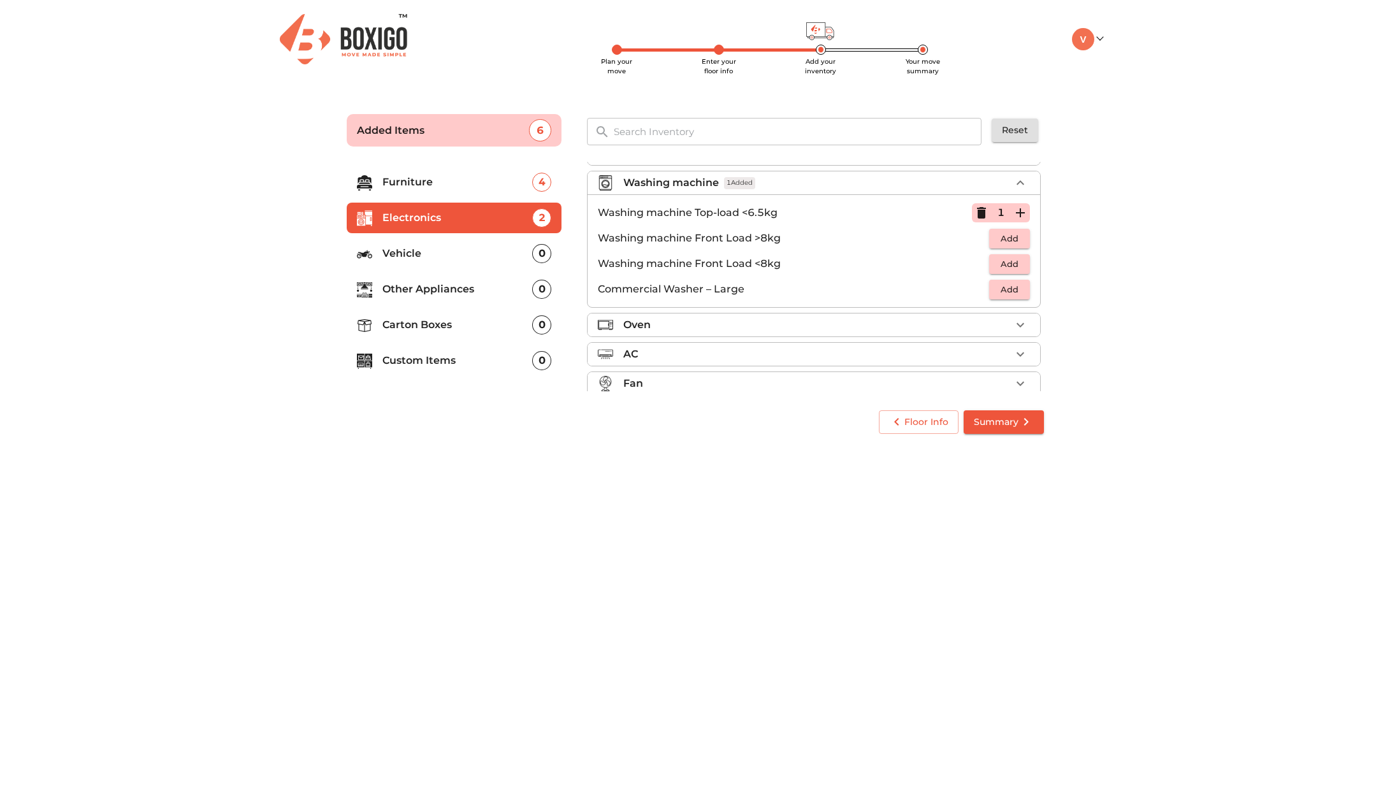
scroll to position [69, 0]
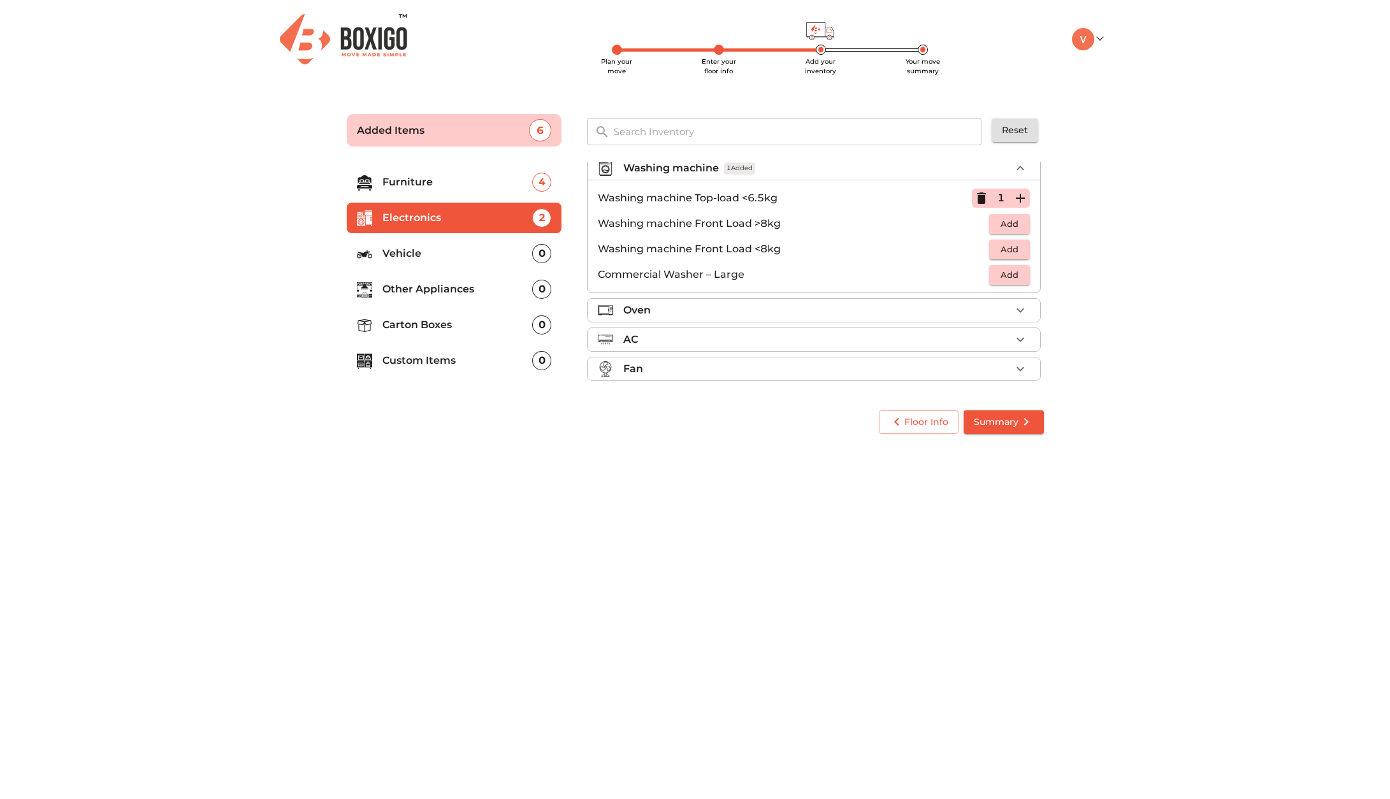
click at [676, 371] on div "Fan" at bounding box center [817, 368] width 388 height 15
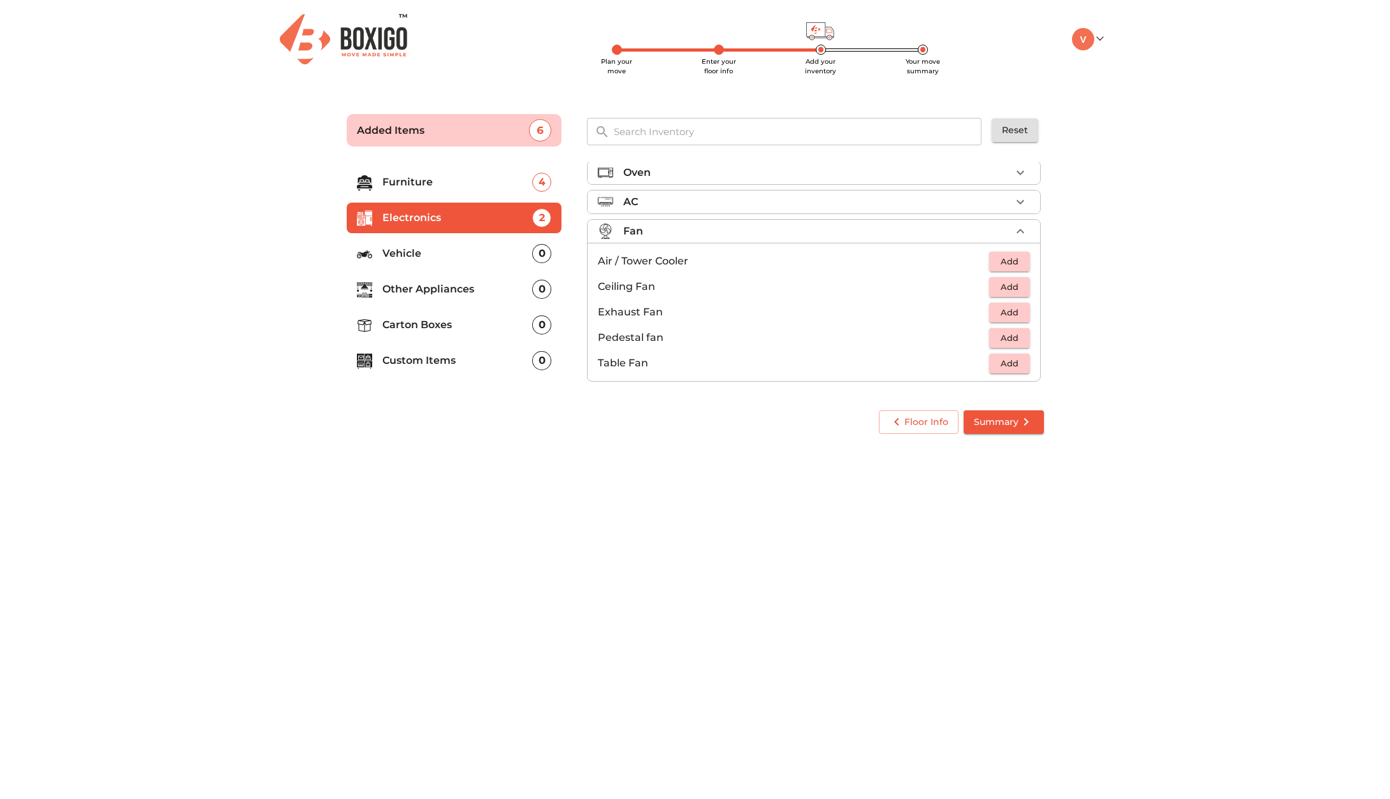
scroll to position [95, 0]
click at [1001, 368] on span "Add" at bounding box center [1010, 363] width 28 height 15
click at [1013, 365] on icon "button" at bounding box center [1020, 362] width 15 height 15
click at [975, 361] on icon "button" at bounding box center [981, 362] width 15 height 15
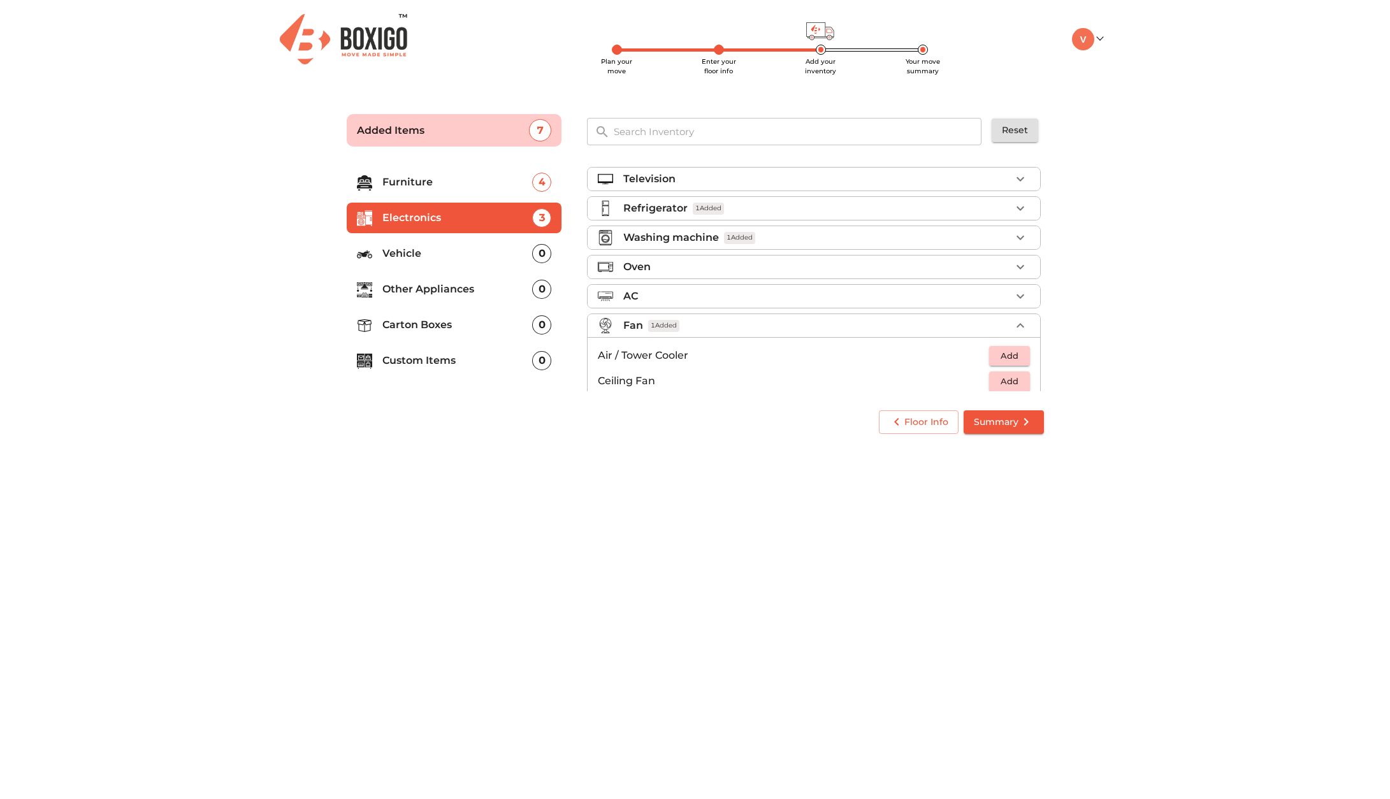
click at [475, 248] on p "Vehicle" at bounding box center [457, 253] width 150 height 15
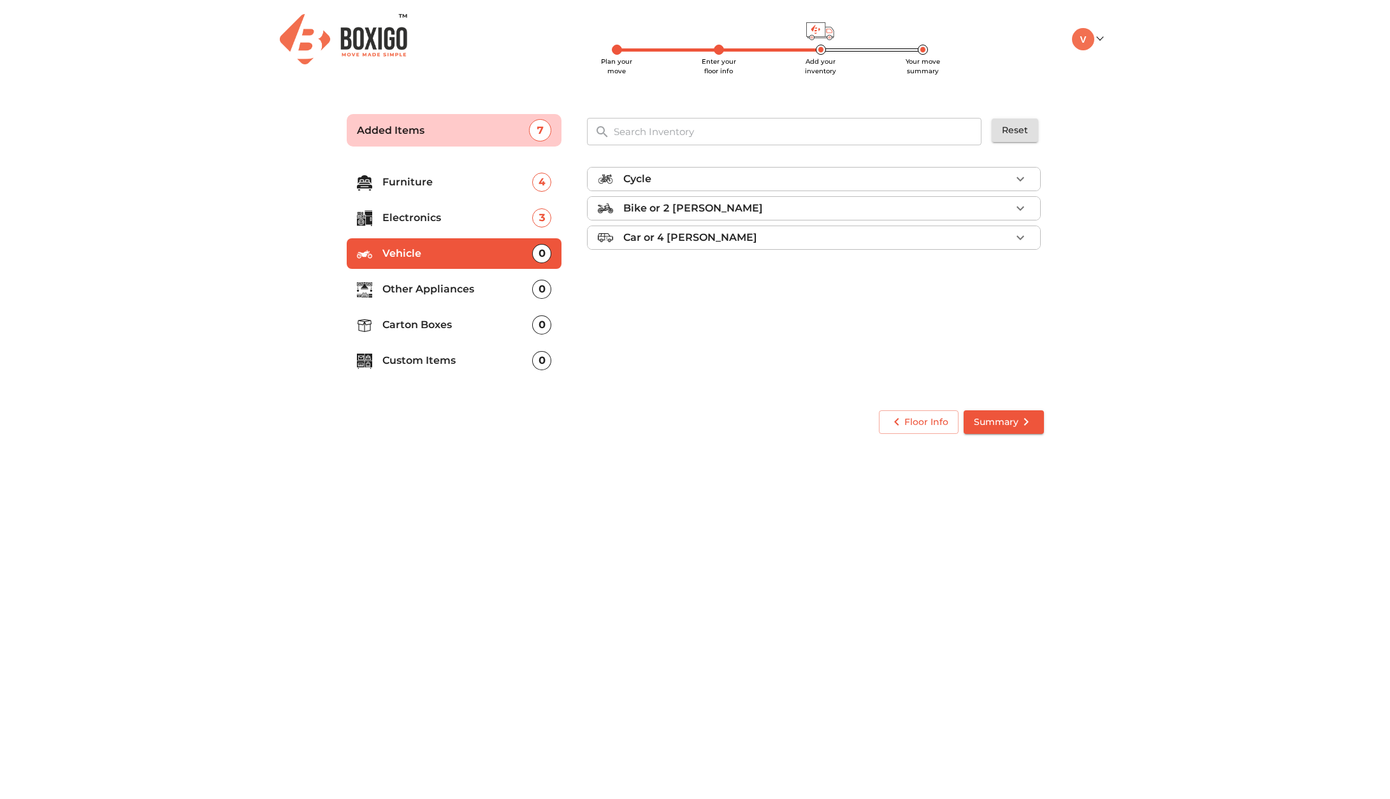
click at [723, 168] on li "Cycle" at bounding box center [814, 179] width 453 height 23
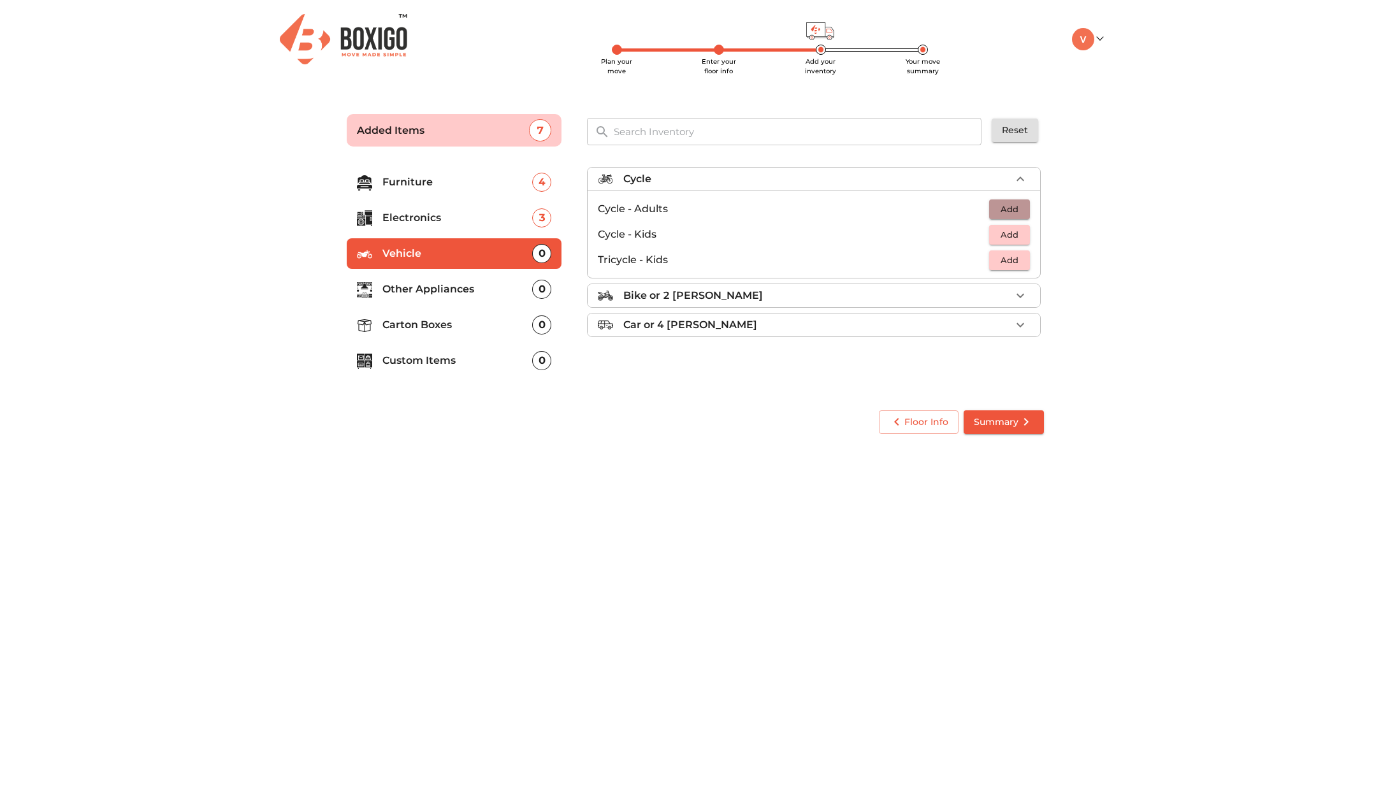
click at [1012, 211] on span "Add" at bounding box center [1010, 209] width 28 height 15
click at [1020, 208] on icon "button" at bounding box center [1020, 209] width 9 height 9
click at [410, 294] on p "Other Appliances" at bounding box center [457, 289] width 150 height 15
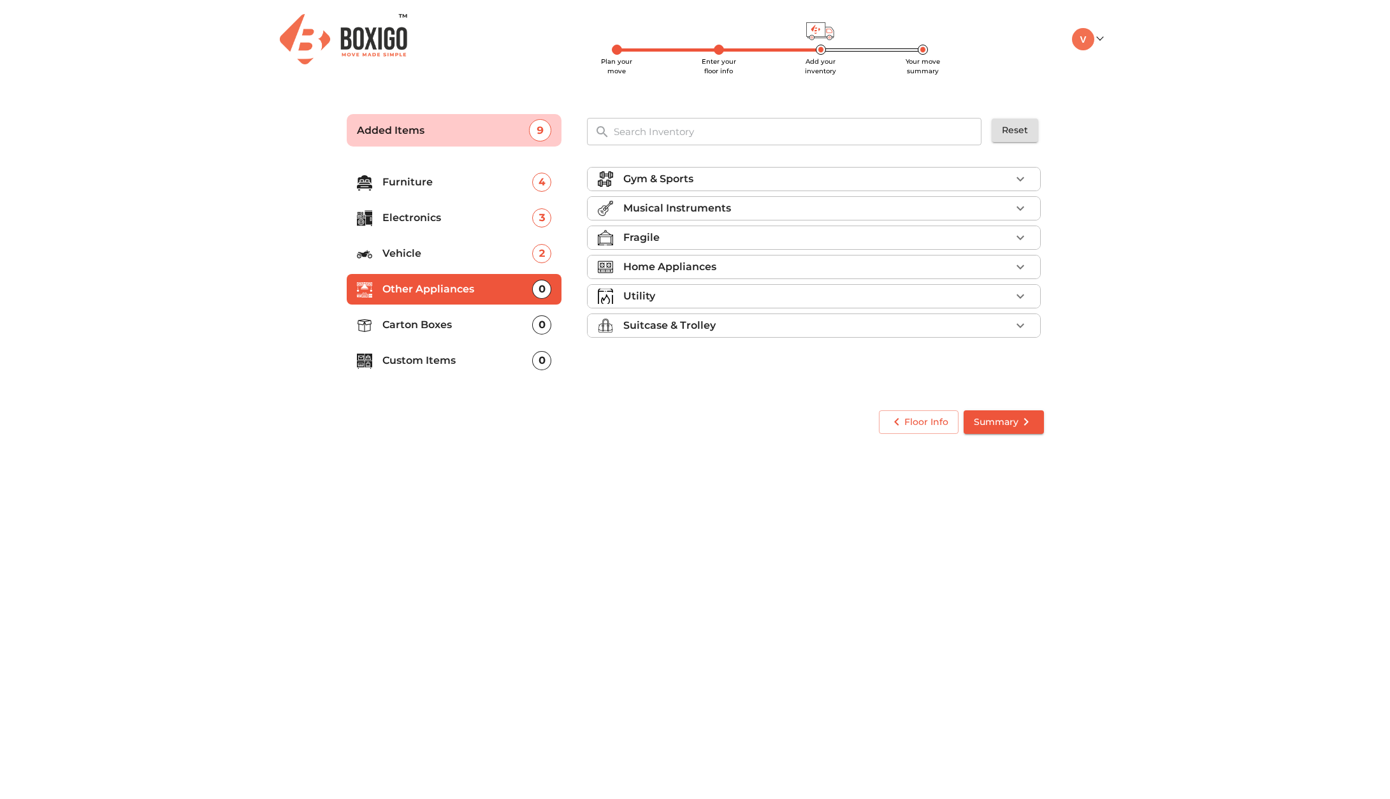
click at [703, 328] on p "Suitcase & Trolley" at bounding box center [669, 325] width 92 height 15
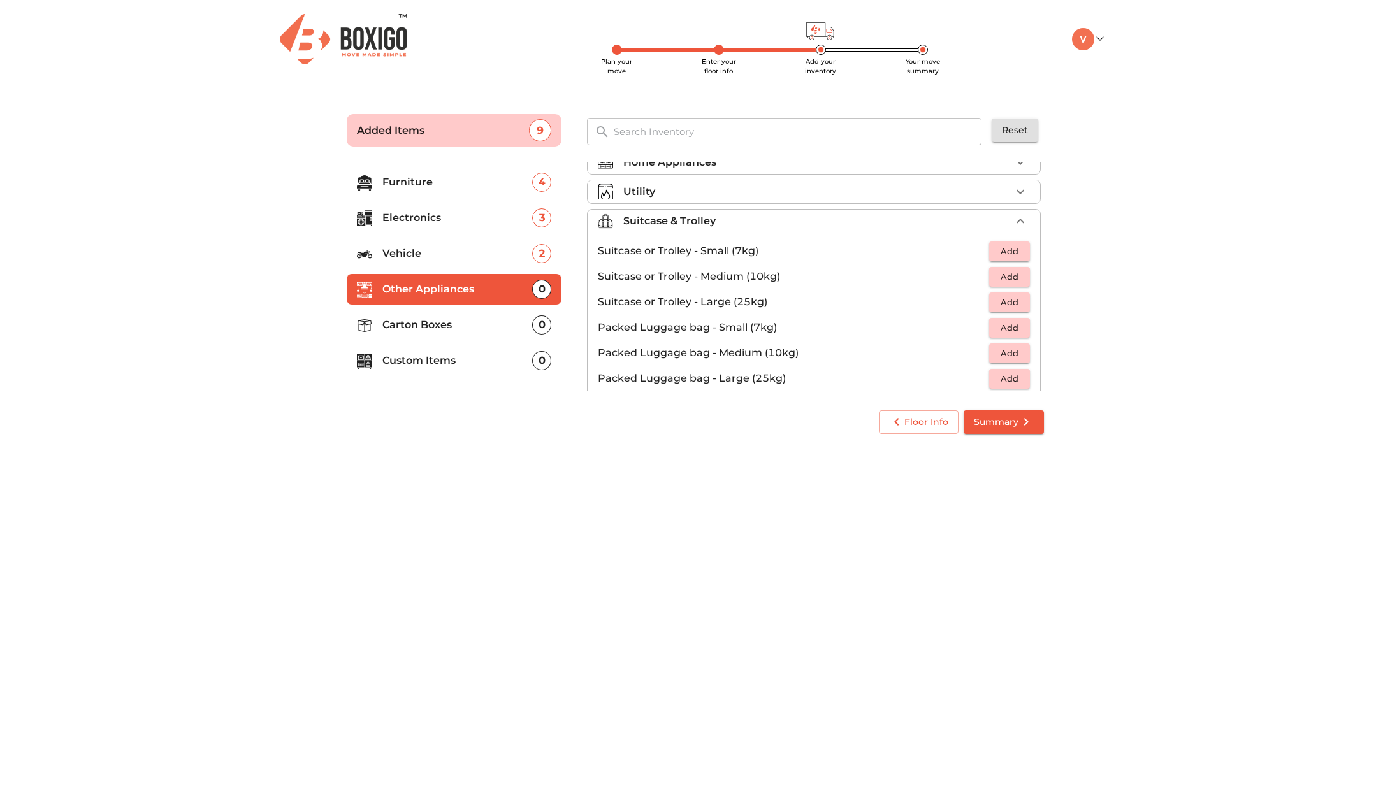
scroll to position [110, 0]
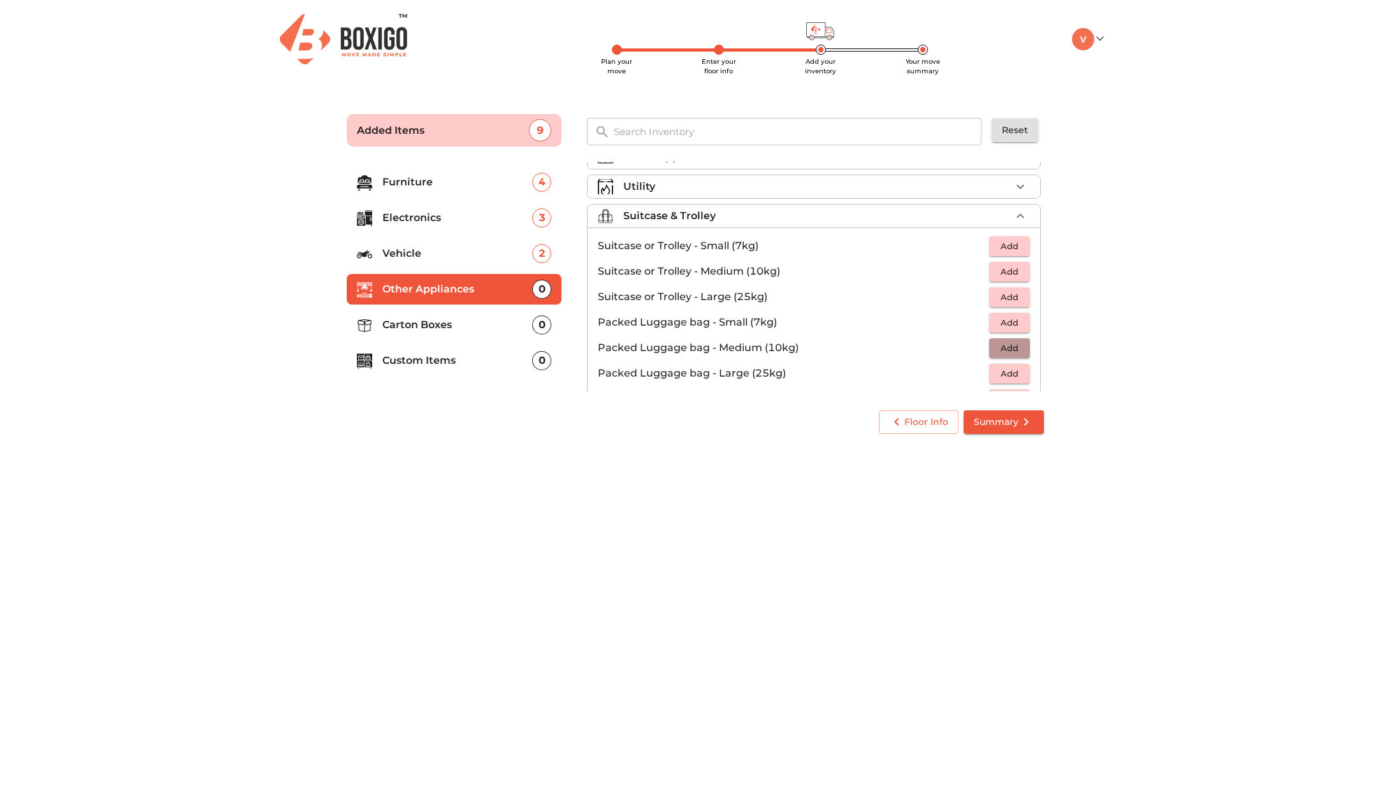
click at [1001, 354] on span "Add" at bounding box center [1010, 348] width 28 height 15
click at [1015, 352] on icon "button" at bounding box center [1020, 347] width 15 height 15
click at [1009, 296] on span "Add" at bounding box center [1010, 297] width 28 height 15
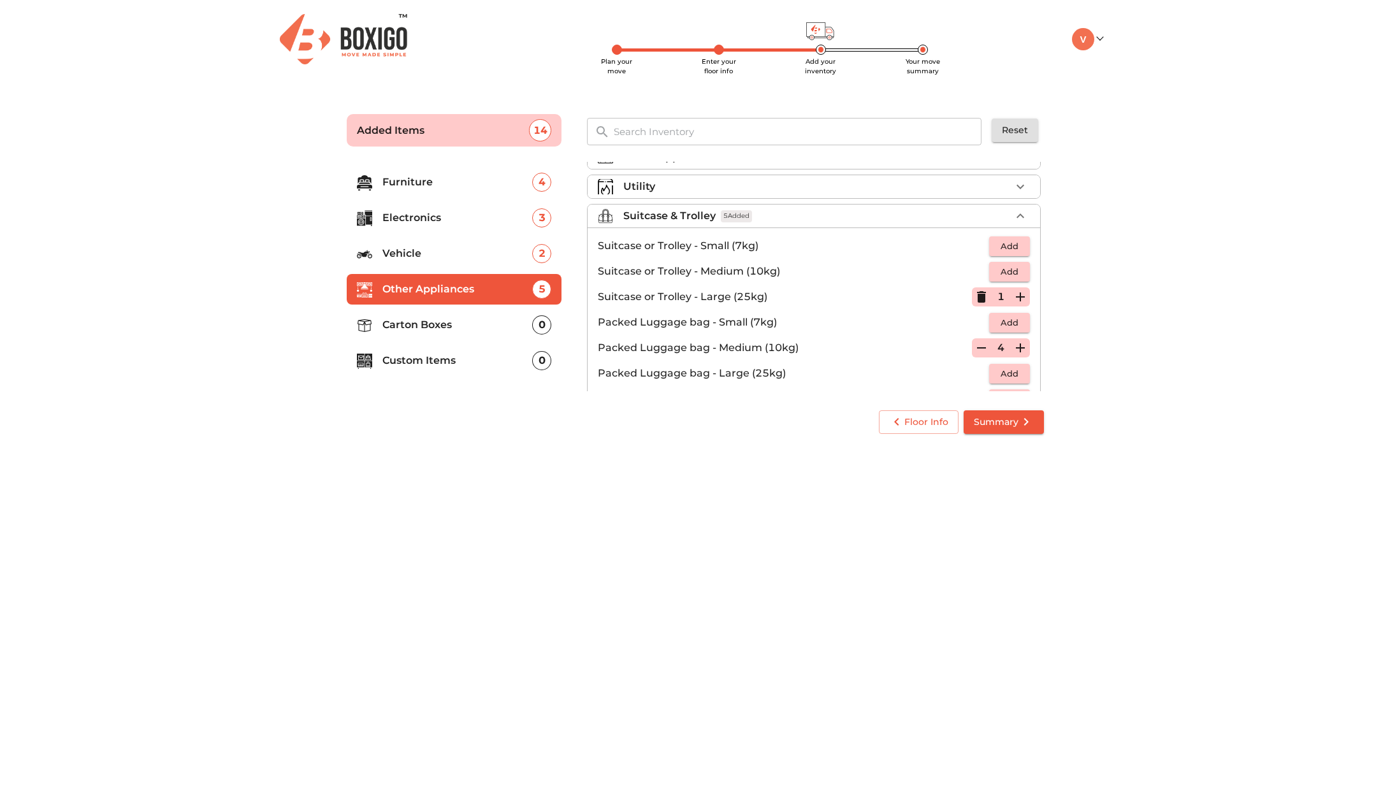
click at [1016, 300] on icon "button" at bounding box center [1020, 297] width 9 height 9
click at [482, 331] on p "Carton Boxes" at bounding box center [457, 324] width 150 height 15
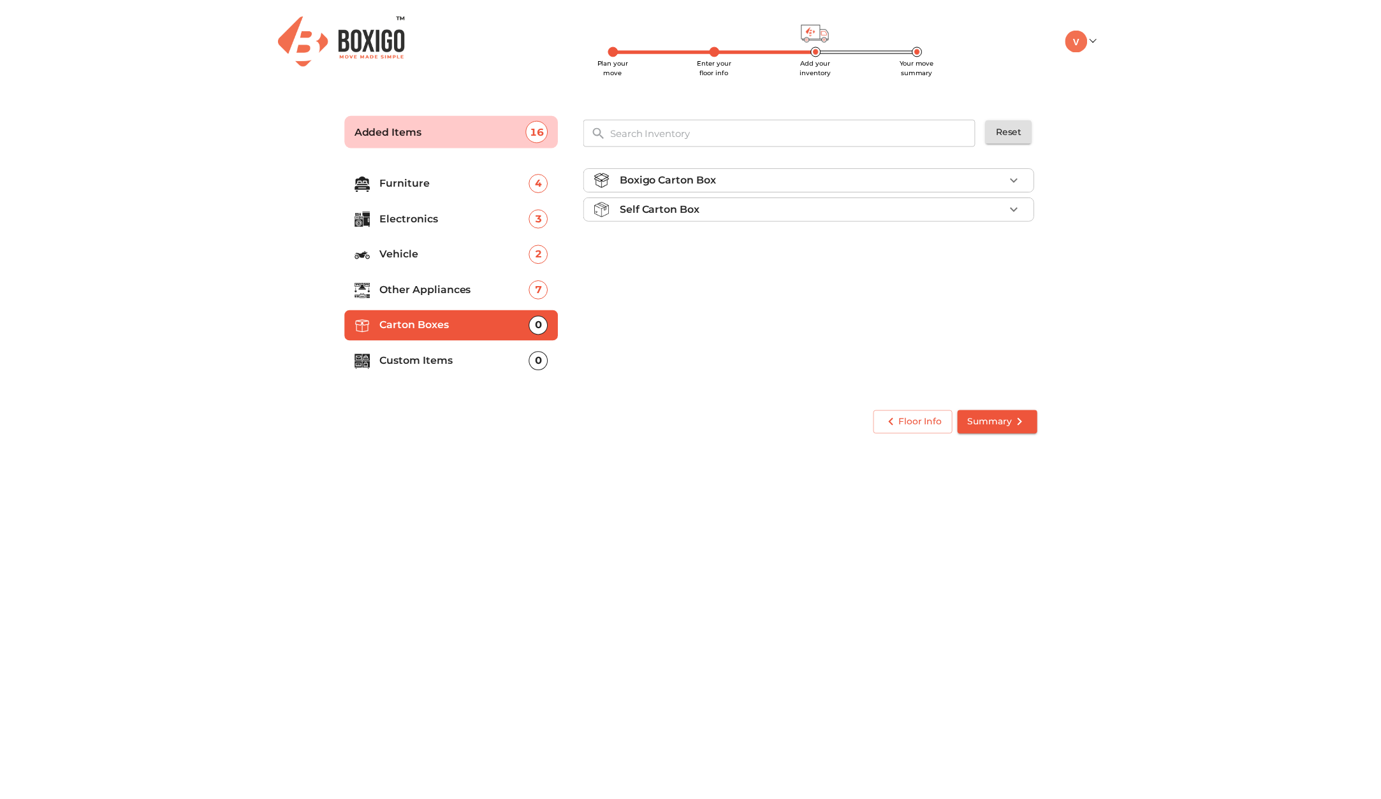
scroll to position [0, 0]
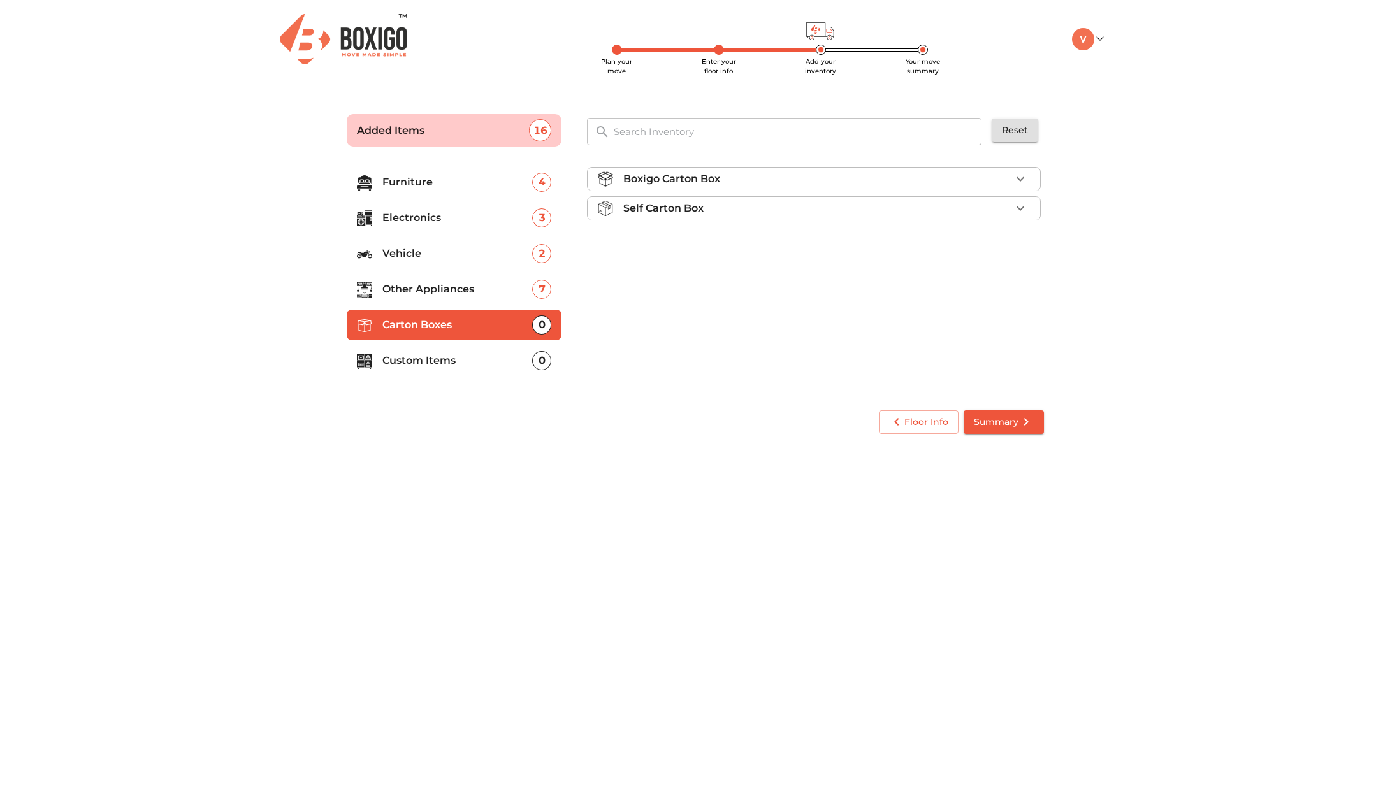
click at [869, 185] on div "Boxigo Carton Box" at bounding box center [817, 178] width 388 height 15
click at [1001, 208] on span "Add" at bounding box center [1010, 209] width 28 height 15
click at [1020, 213] on icon "button" at bounding box center [1020, 209] width 9 height 9
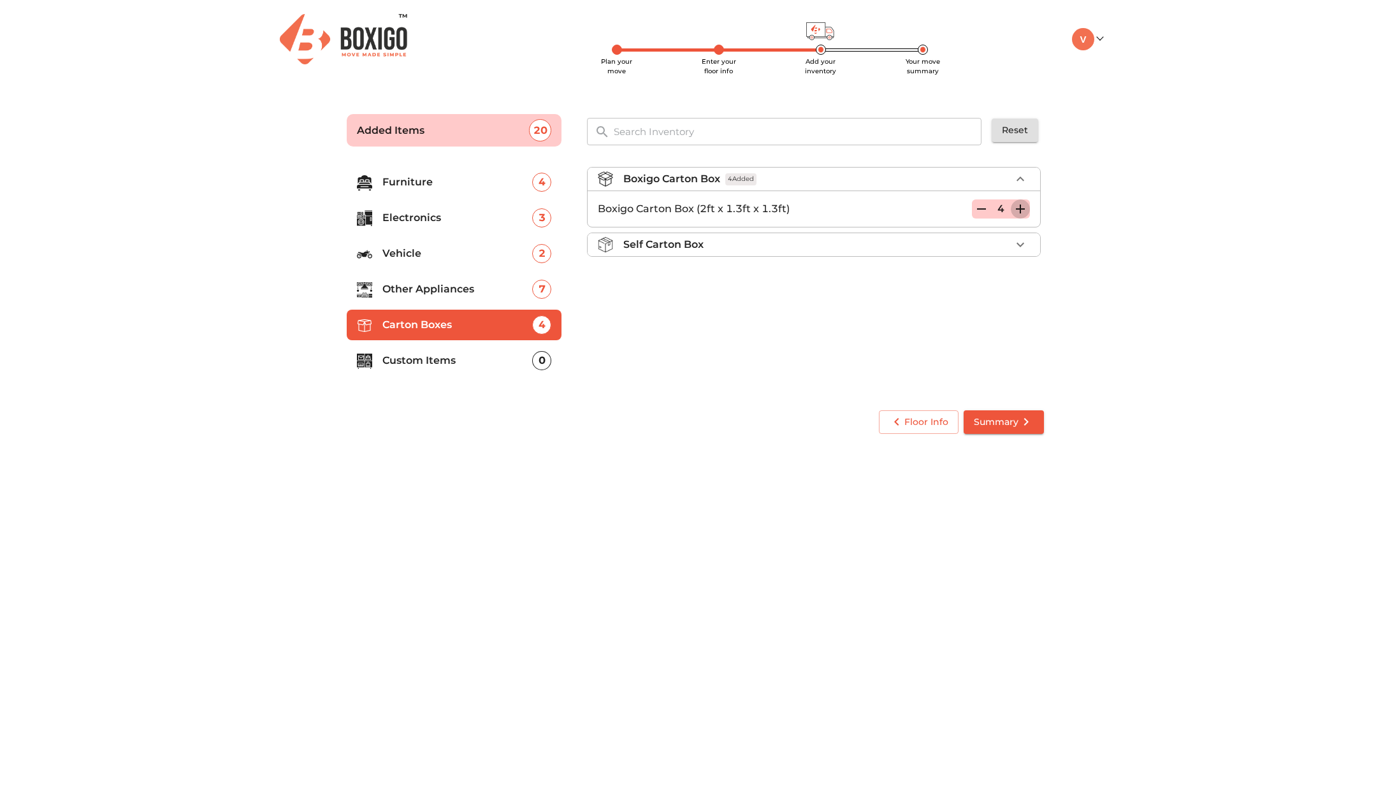
click at [1020, 213] on icon "button" at bounding box center [1020, 209] width 9 height 9
click at [437, 372] on li "Custom Items 0" at bounding box center [454, 360] width 215 height 31
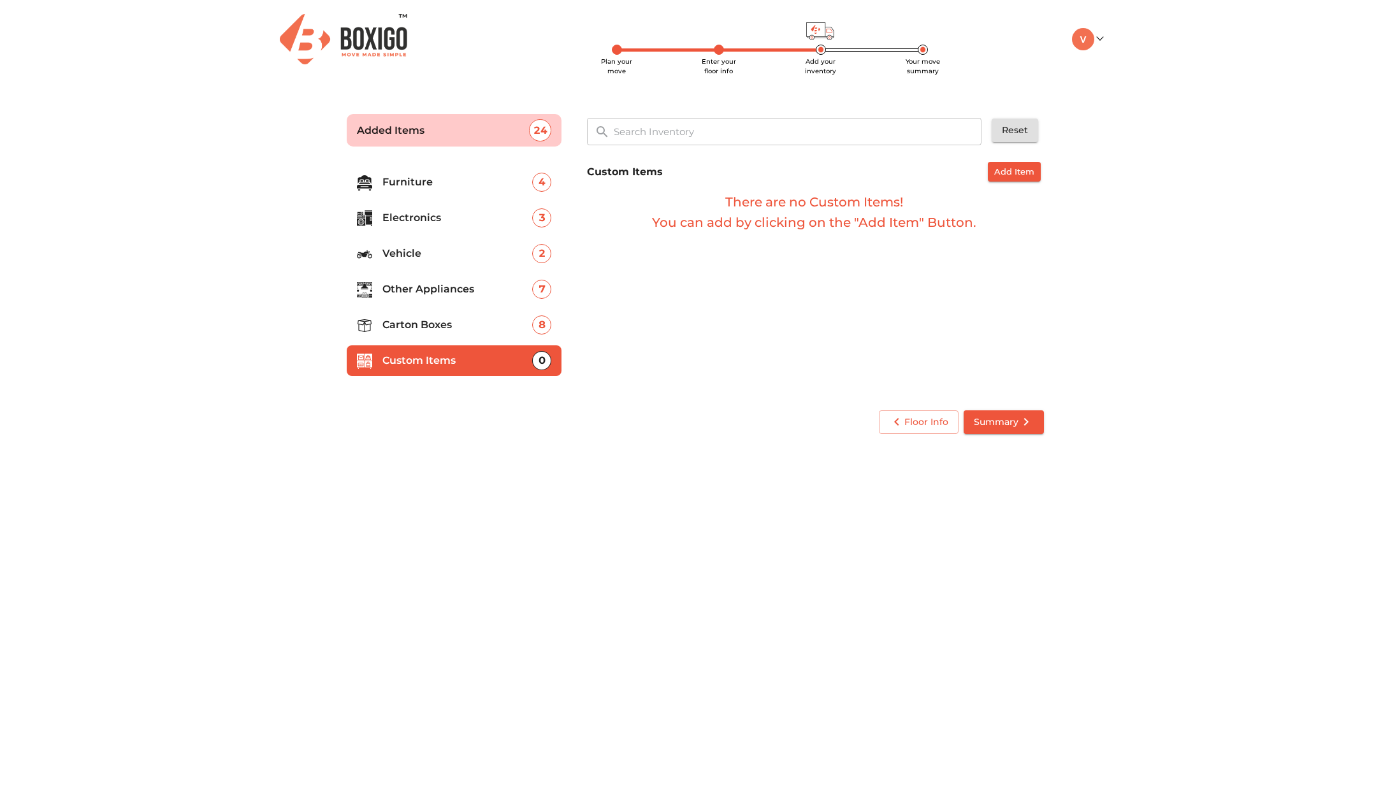
click at [1003, 420] on span "Summary" at bounding box center [1004, 422] width 60 height 16
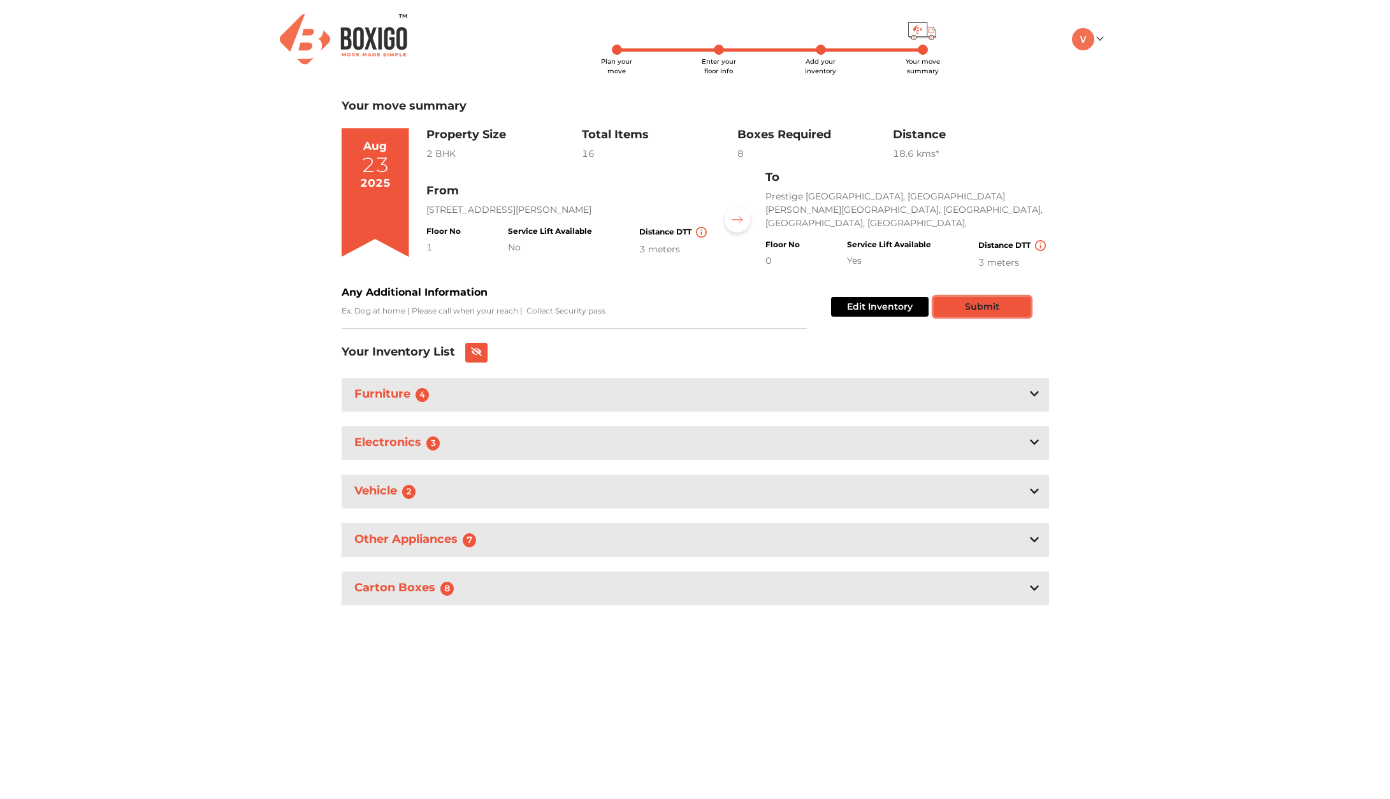
click at [952, 298] on button "Submit" at bounding box center [982, 307] width 97 height 20
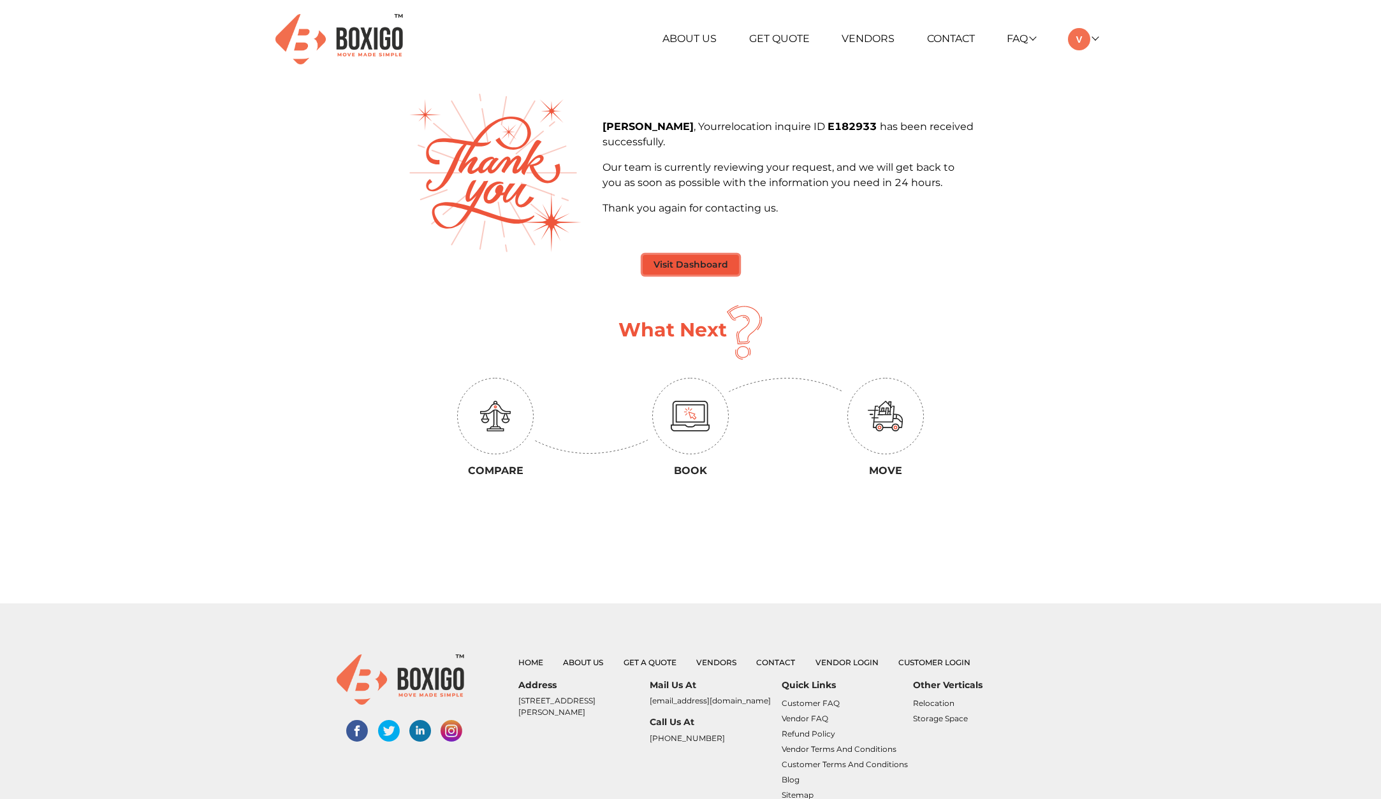
click at [708, 270] on button "Visit Dashboard" at bounding box center [690, 265] width 96 height 20
